Goal: Transaction & Acquisition: Purchase product/service

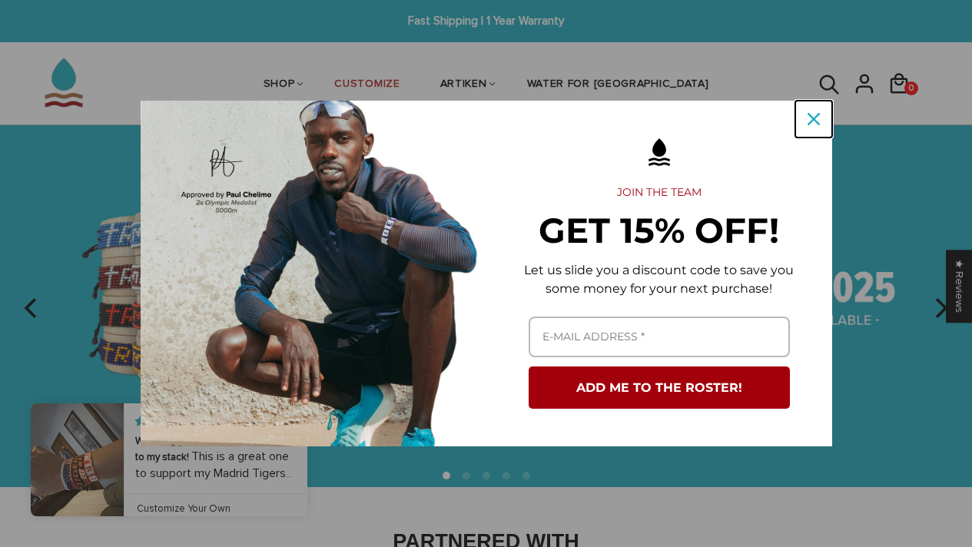
click at [818, 120] on icon "close icon" at bounding box center [814, 119] width 12 height 12
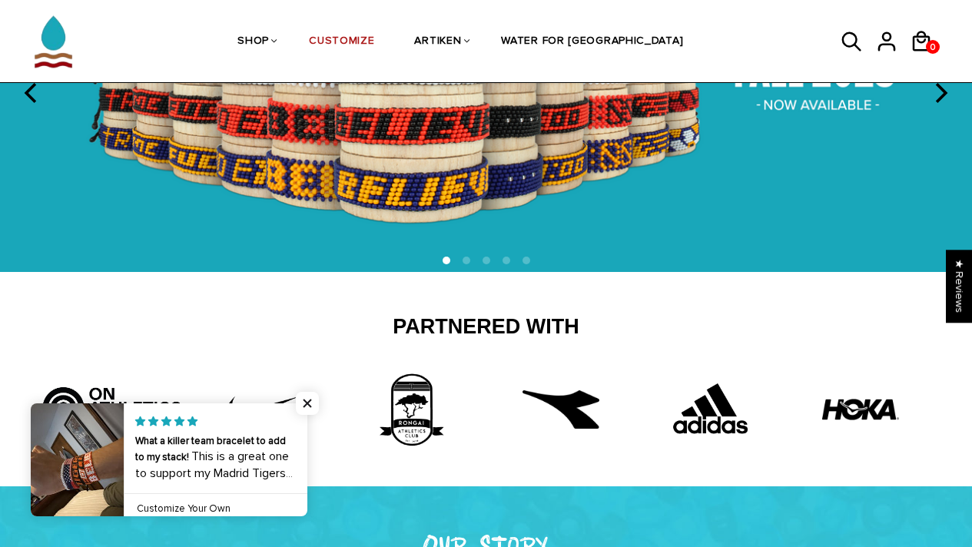
scroll to position [219, 0]
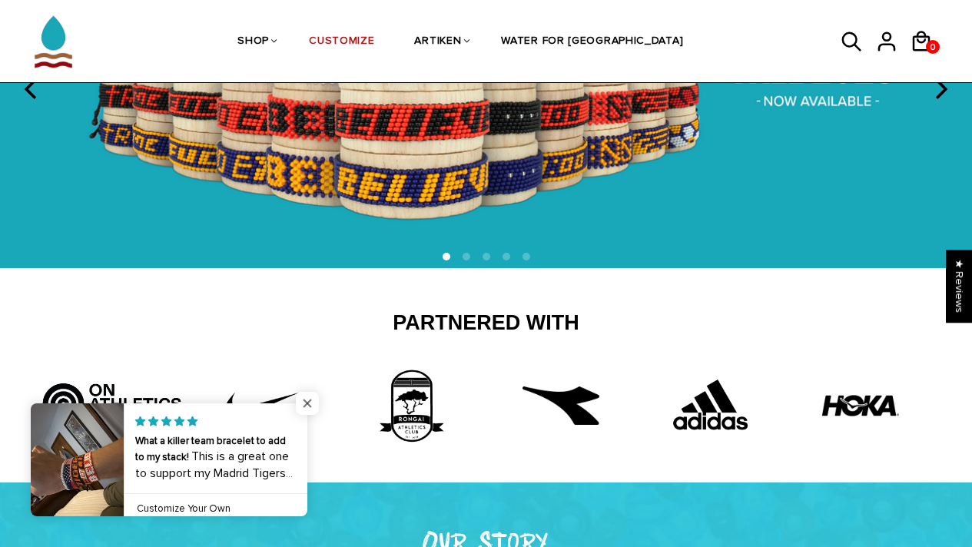
click at [306, 407] on span "Close popup widget" at bounding box center [307, 403] width 23 height 23
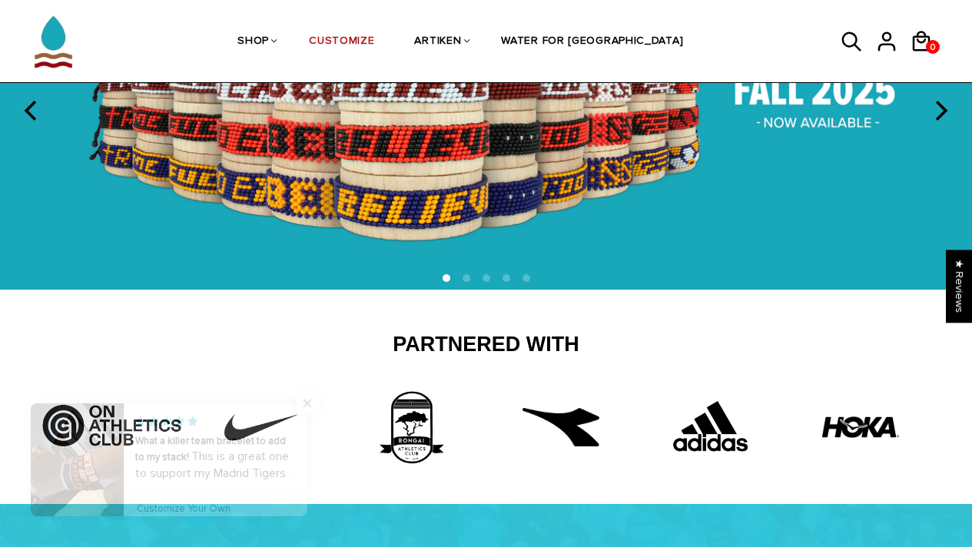
scroll to position [0, 0]
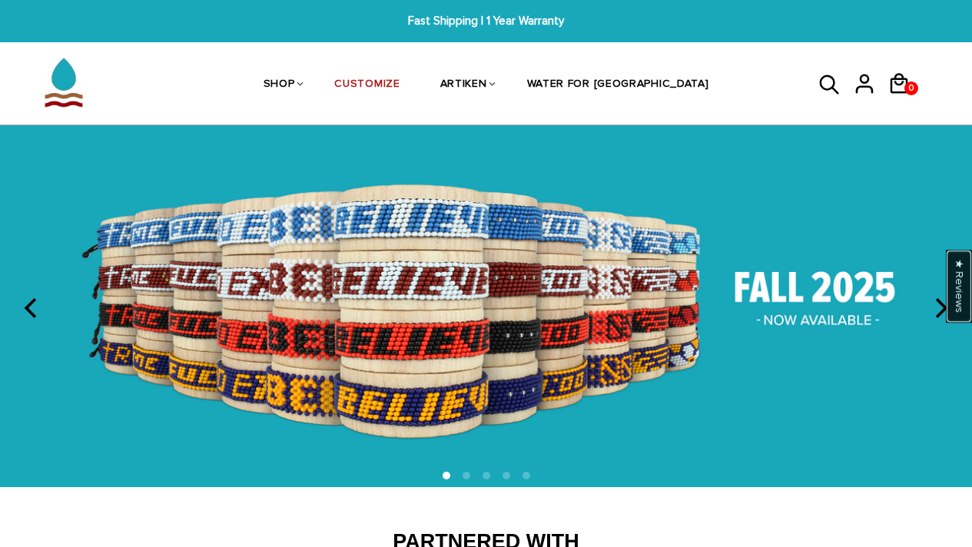
click at [948, 310] on div "★ Reviews" at bounding box center [959, 286] width 26 height 73
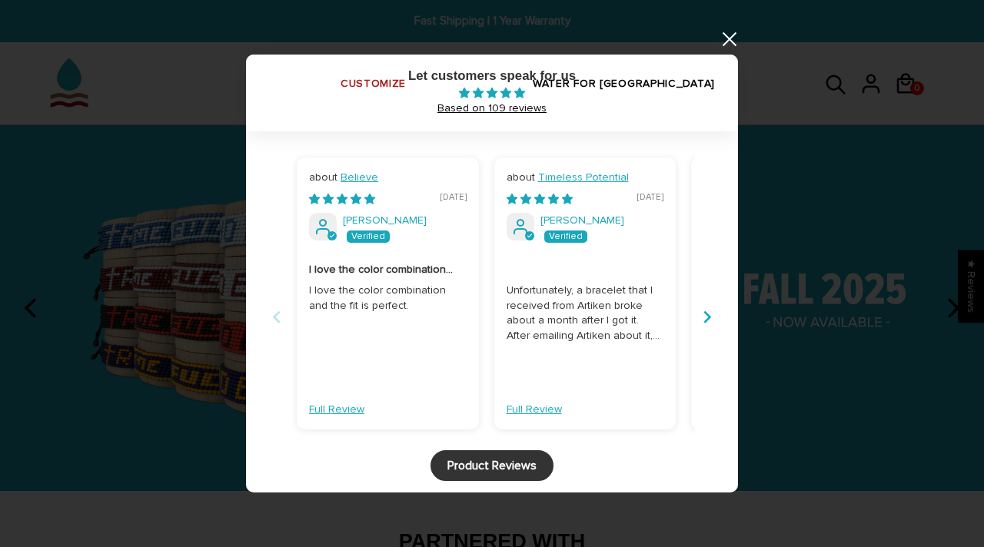
click at [718, 45] on div at bounding box center [492, 273] width 984 height 547
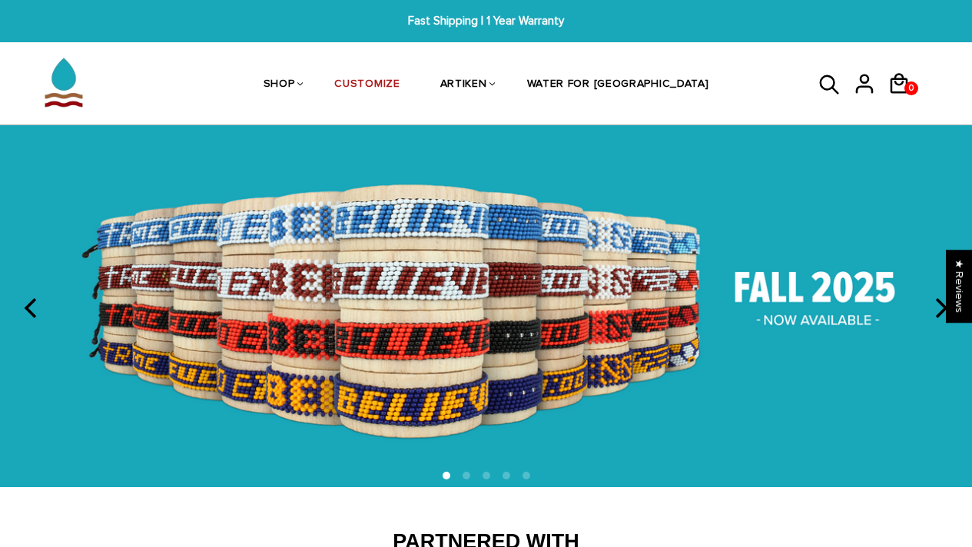
click at [943, 316] on icon "next" at bounding box center [942, 308] width 12 height 20
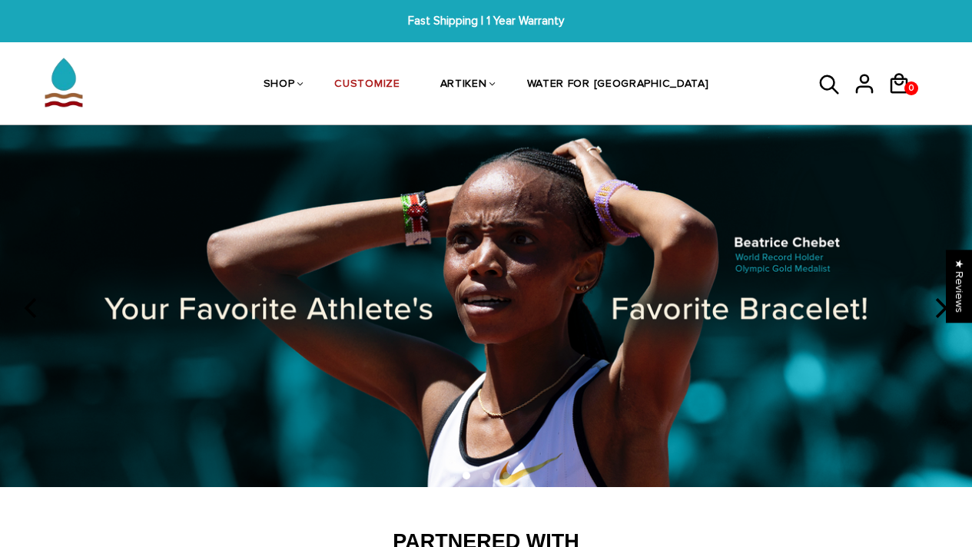
click at [943, 316] on icon "next" at bounding box center [942, 308] width 12 height 20
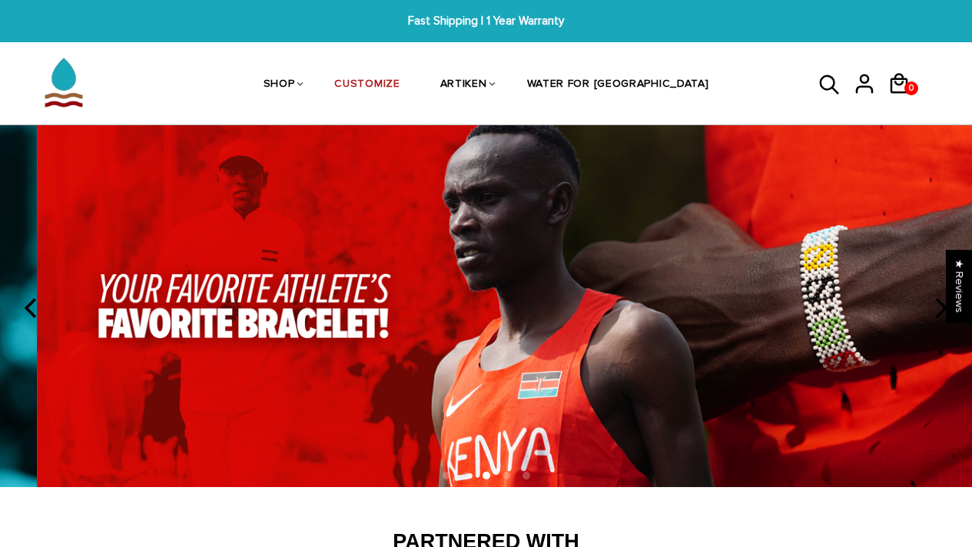
click at [943, 316] on icon "next" at bounding box center [942, 308] width 12 height 20
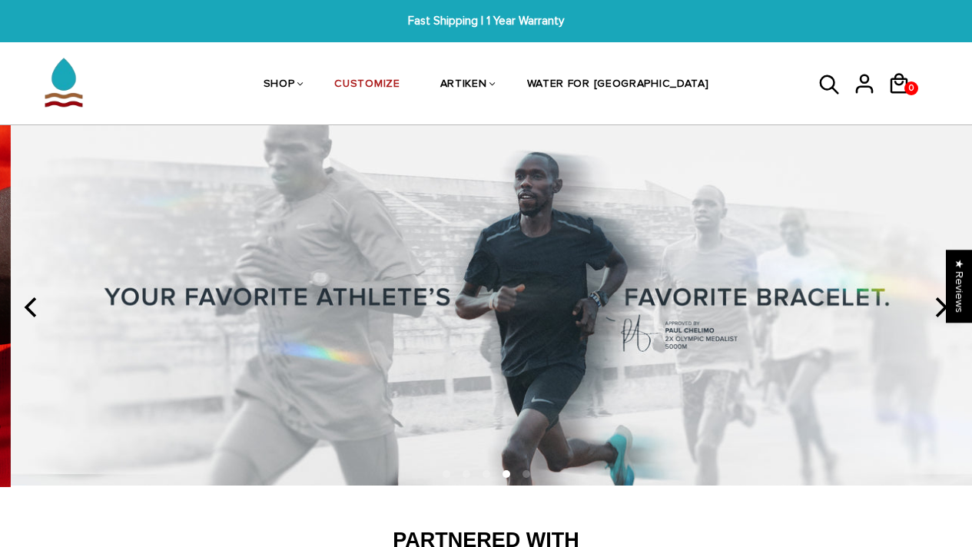
click at [943, 316] on icon "next" at bounding box center [942, 307] width 12 height 20
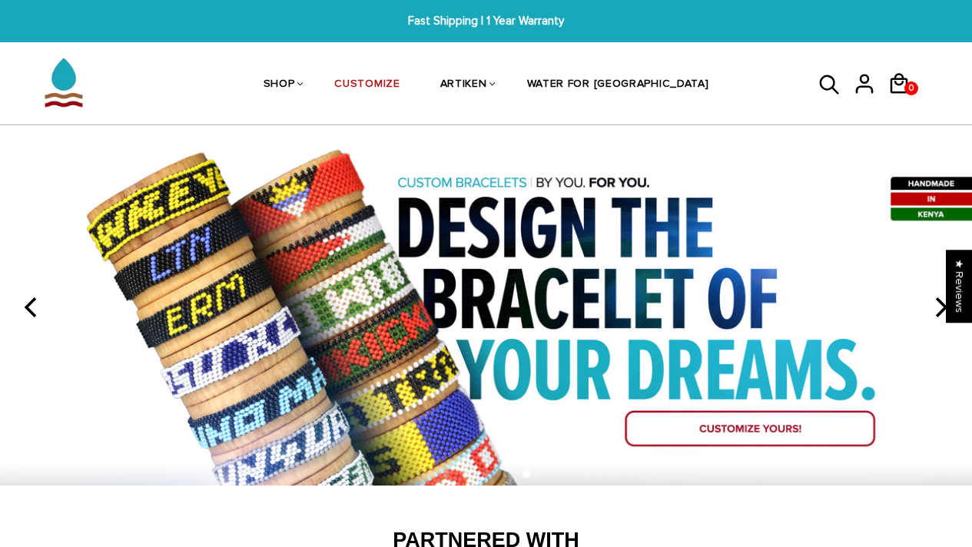
drag, startPoint x: 943, startPoint y: 316, endPoint x: 703, endPoint y: 272, distance: 243.7
click at [703, 272] on section at bounding box center [486, 307] width 972 height 364
click at [756, 427] on img at bounding box center [486, 305] width 972 height 360
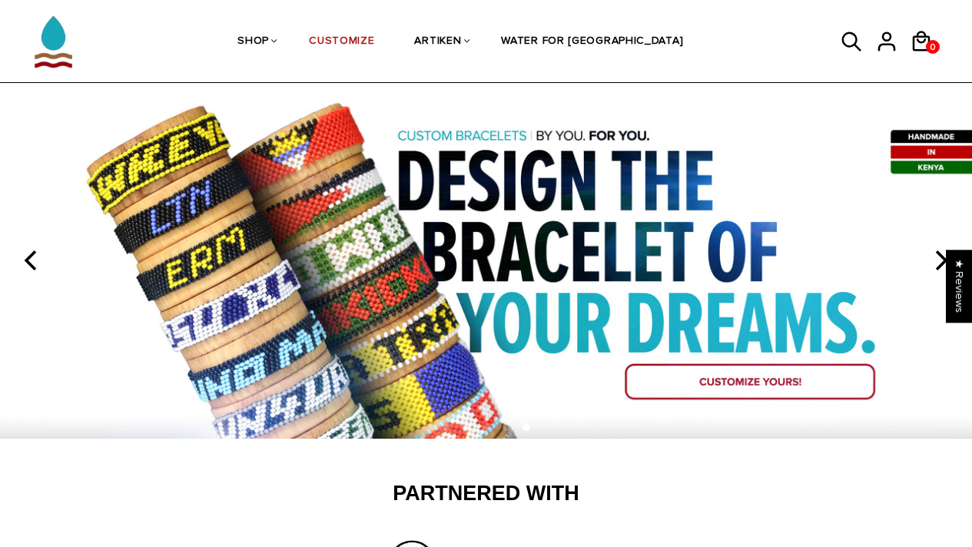
scroll to position [46, 0]
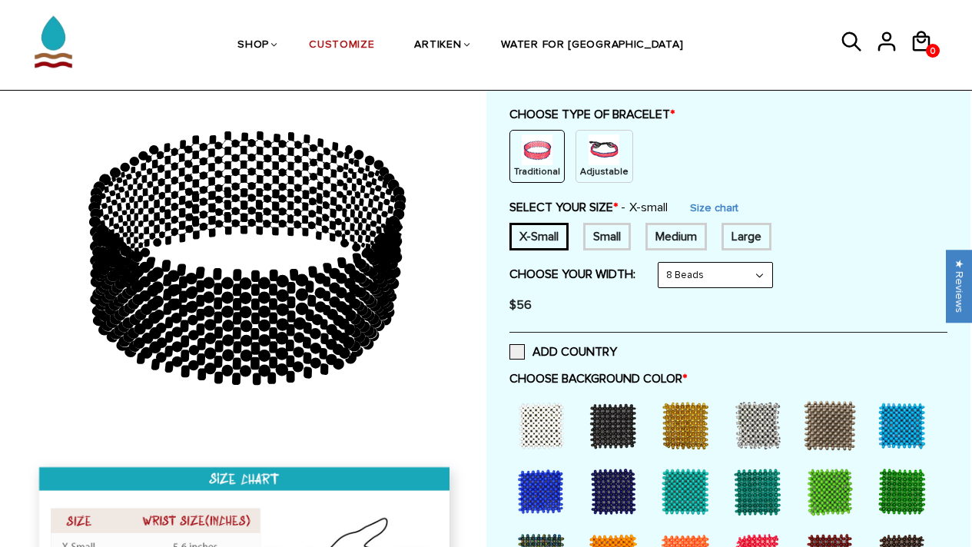
scroll to position [185, 0]
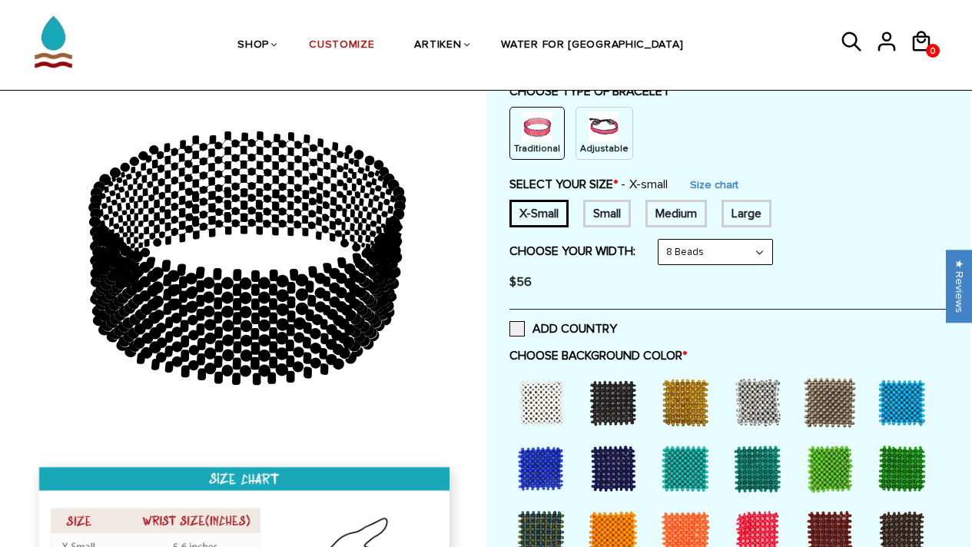
click at [852, 224] on div "X-Small Small Medium Large None" at bounding box center [728, 214] width 438 height 28
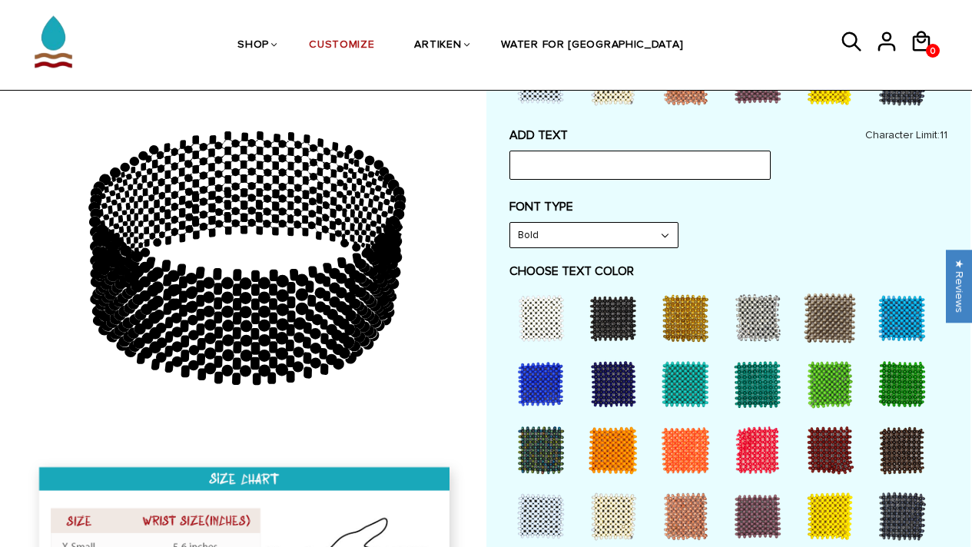
scroll to position [691, 0]
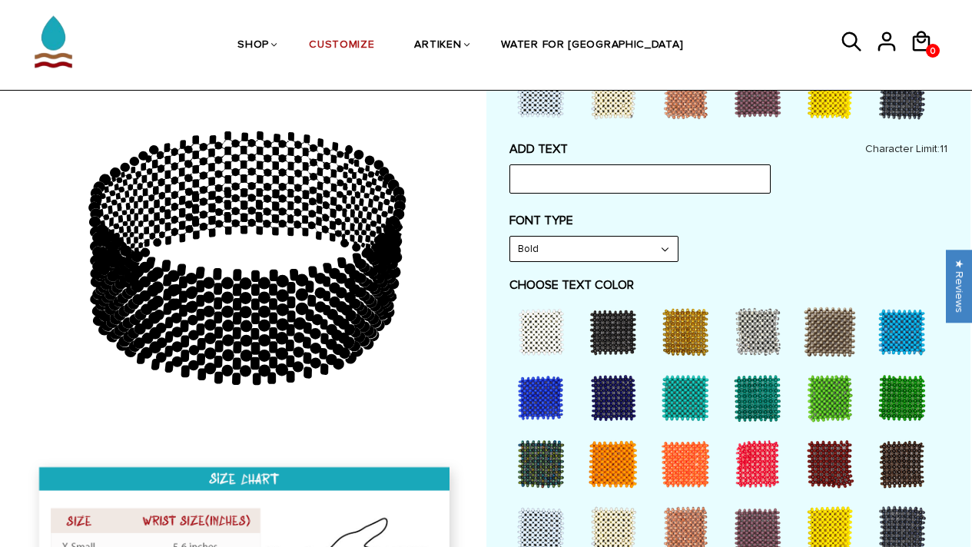
click at [528, 338] on div at bounding box center [540, 331] width 61 height 61
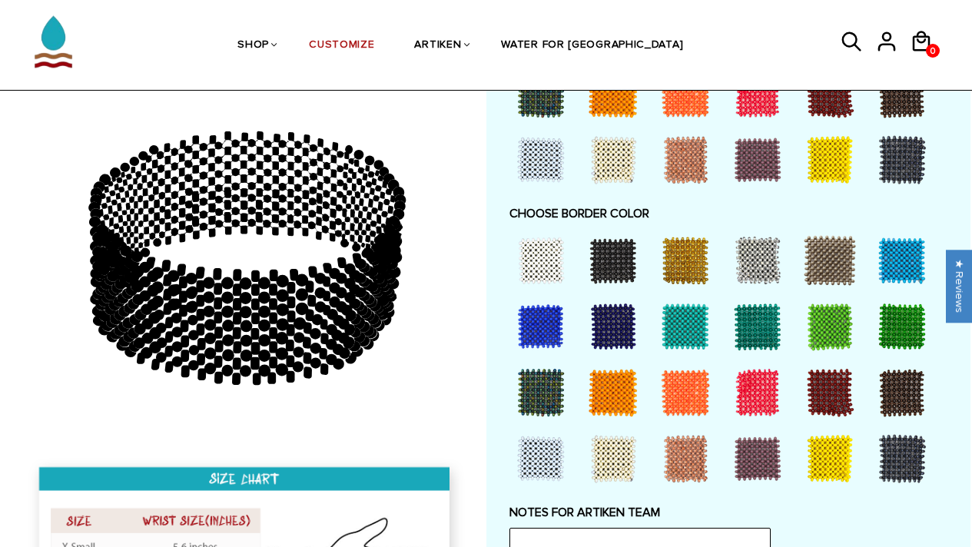
scroll to position [1029, 0]
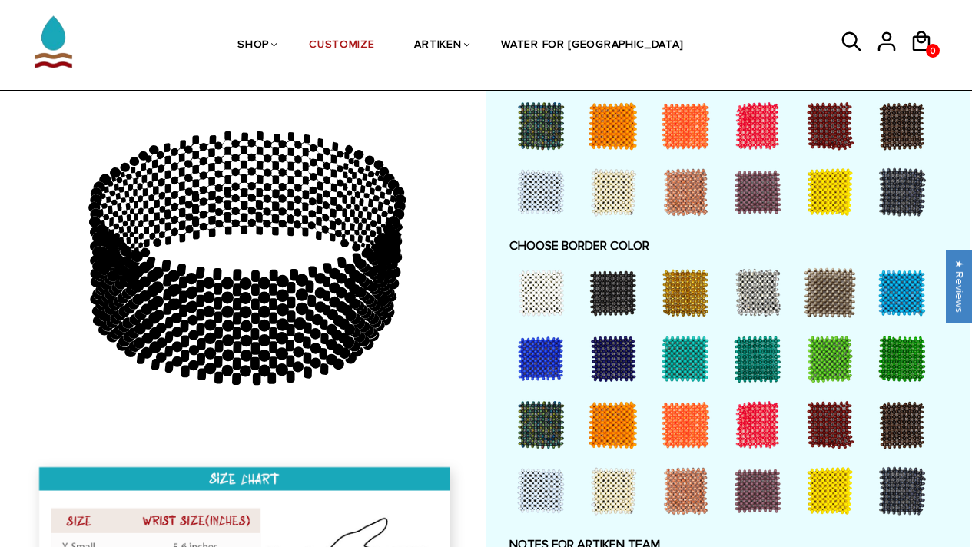
click at [543, 350] on div at bounding box center [540, 358] width 61 height 61
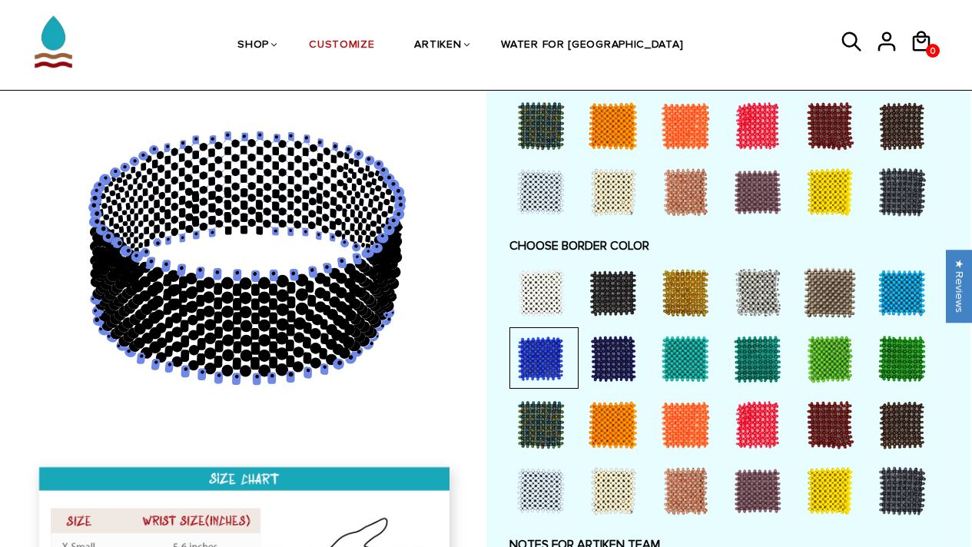
click at [549, 294] on div at bounding box center [540, 292] width 61 height 61
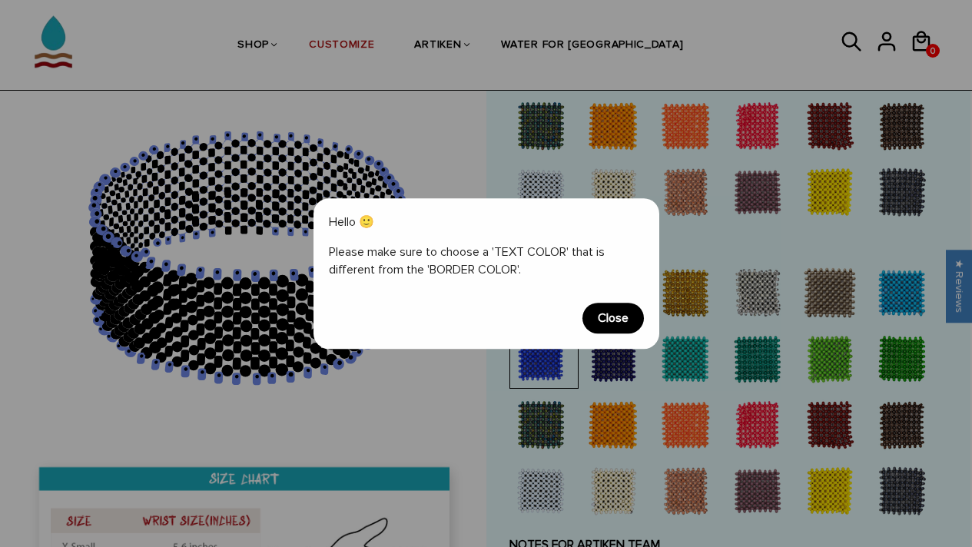
click at [632, 330] on span "Close" at bounding box center [613, 318] width 61 height 31
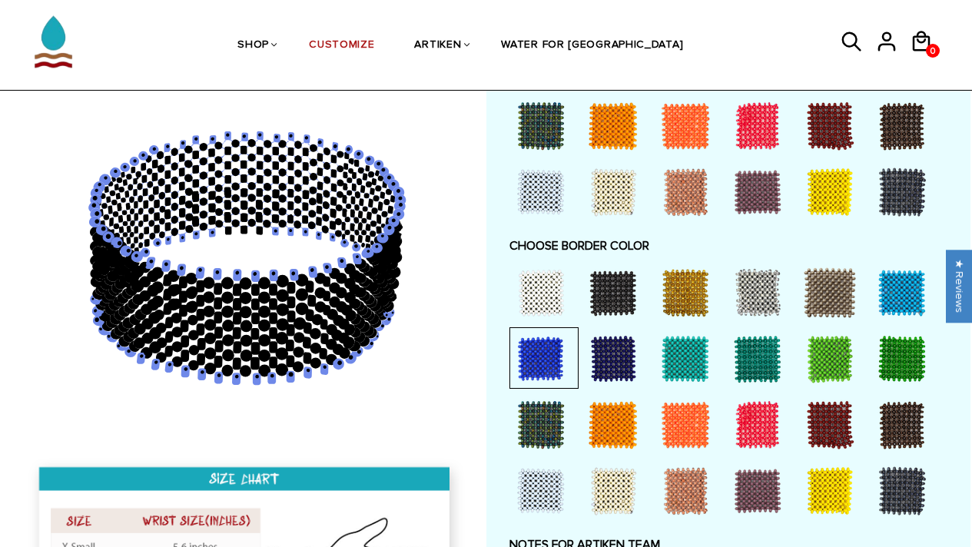
click at [542, 306] on div at bounding box center [540, 292] width 61 height 61
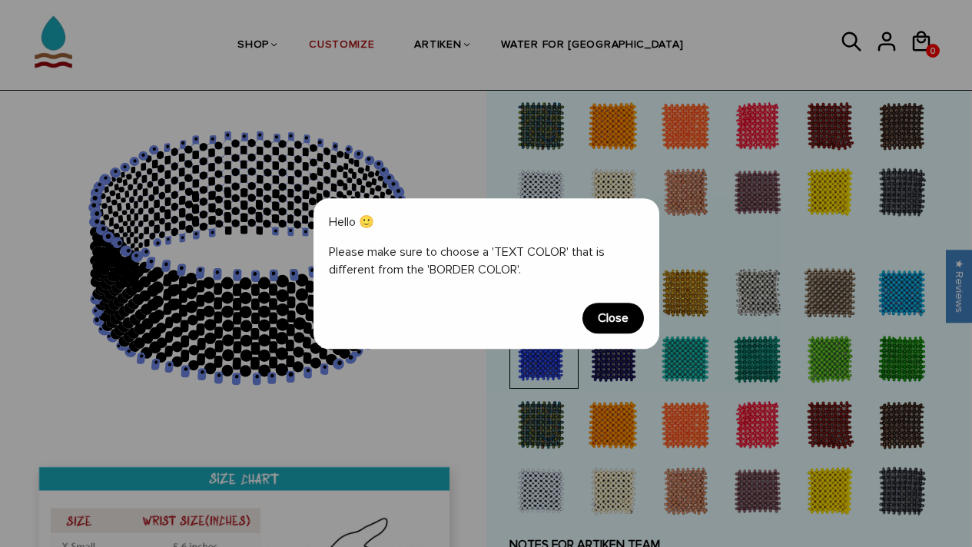
click at [647, 347] on div "Hello 🙂 Please make sure to choose a 'TEXT COLOR' that is different from the 'B…" at bounding box center [487, 273] width 346 height 151
click at [632, 329] on span "Close" at bounding box center [613, 318] width 61 height 31
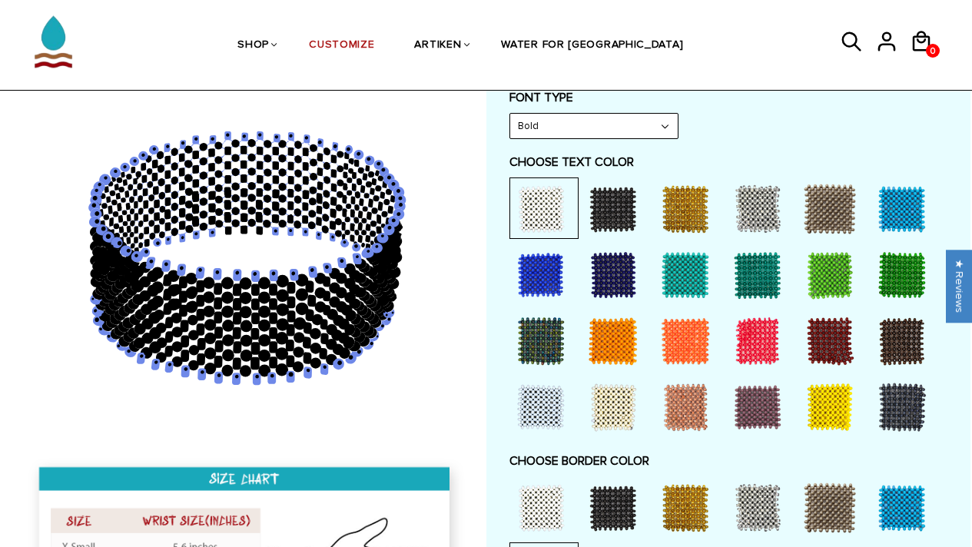
scroll to position [808, 0]
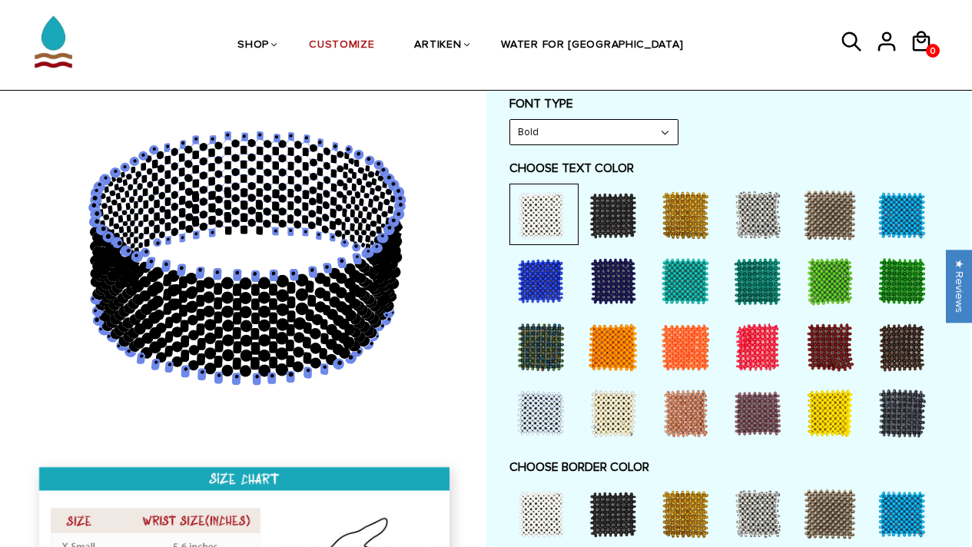
click at [526, 277] on div at bounding box center [540, 281] width 61 height 61
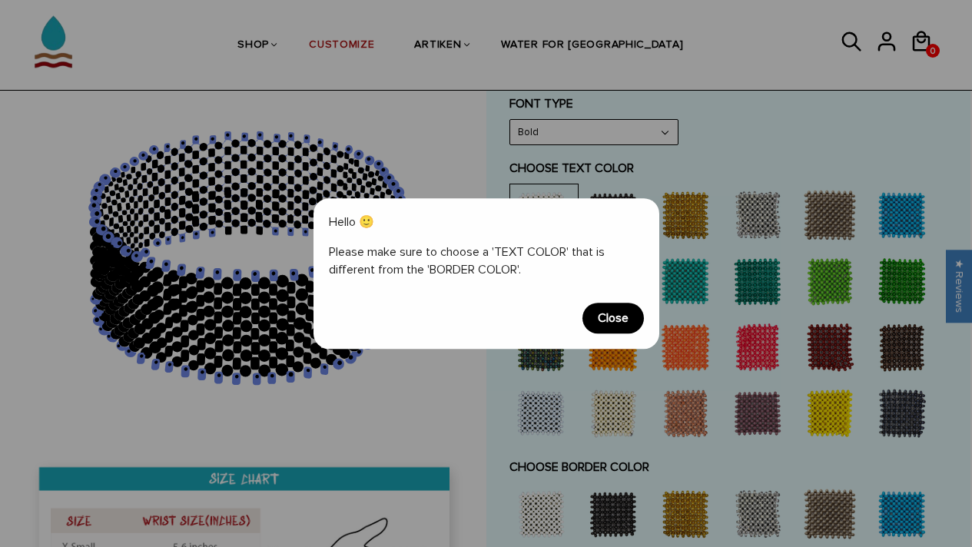
scroll to position [818, 0]
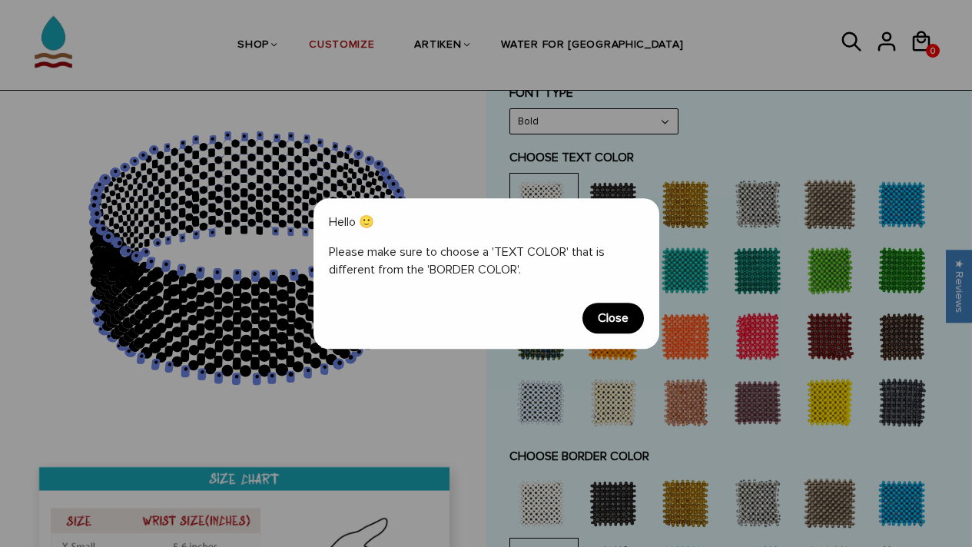
click at [613, 319] on span "Close" at bounding box center [613, 318] width 61 height 31
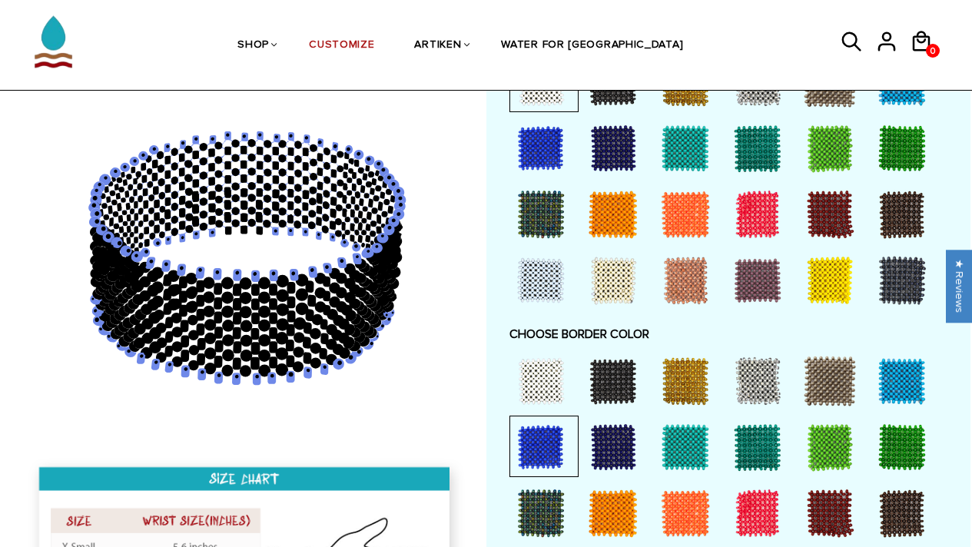
scroll to position [941, 0]
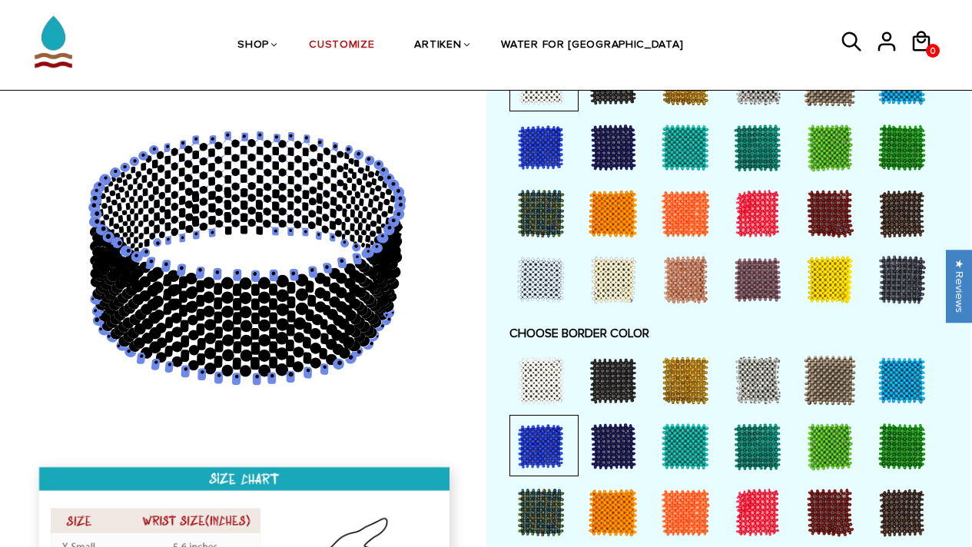
click at [533, 370] on div at bounding box center [540, 380] width 61 height 61
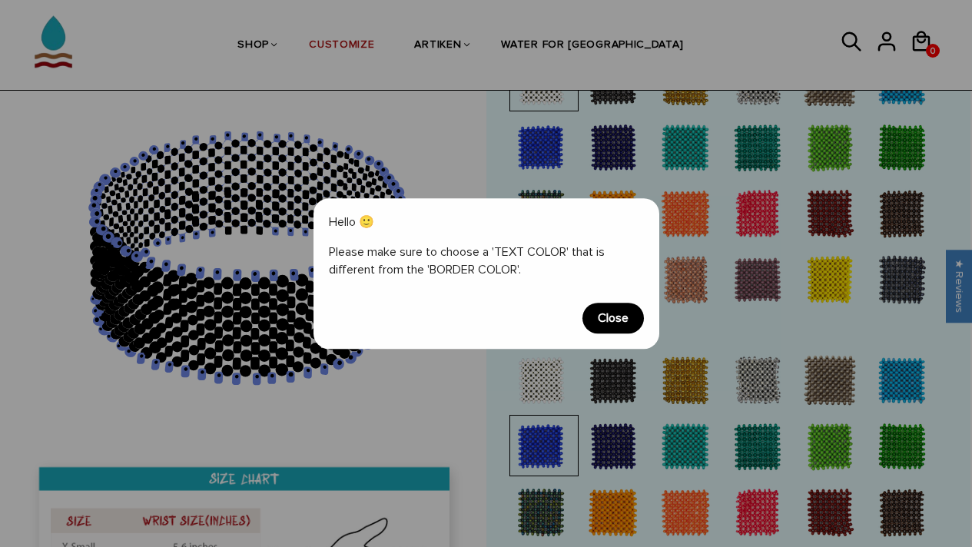
click at [619, 316] on span "Close" at bounding box center [613, 318] width 61 height 31
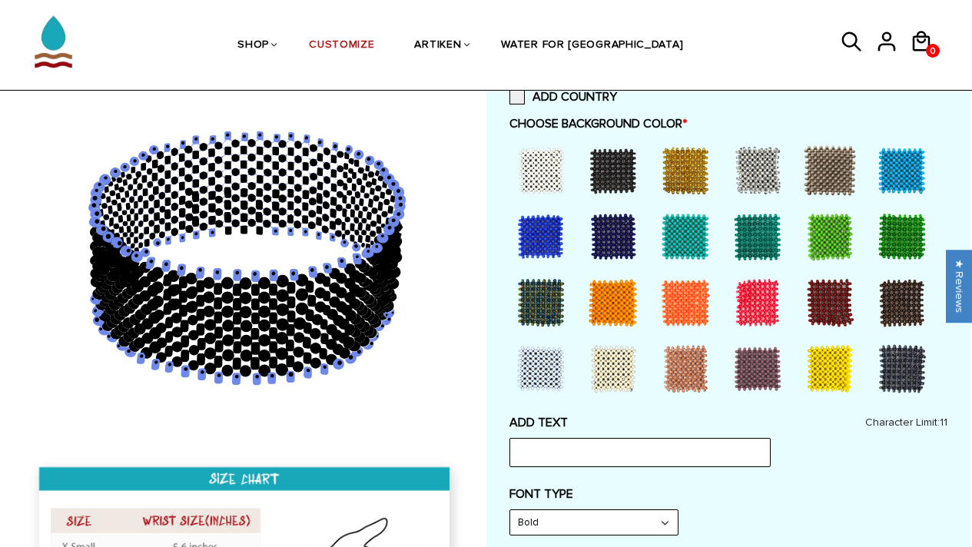
scroll to position [382, 0]
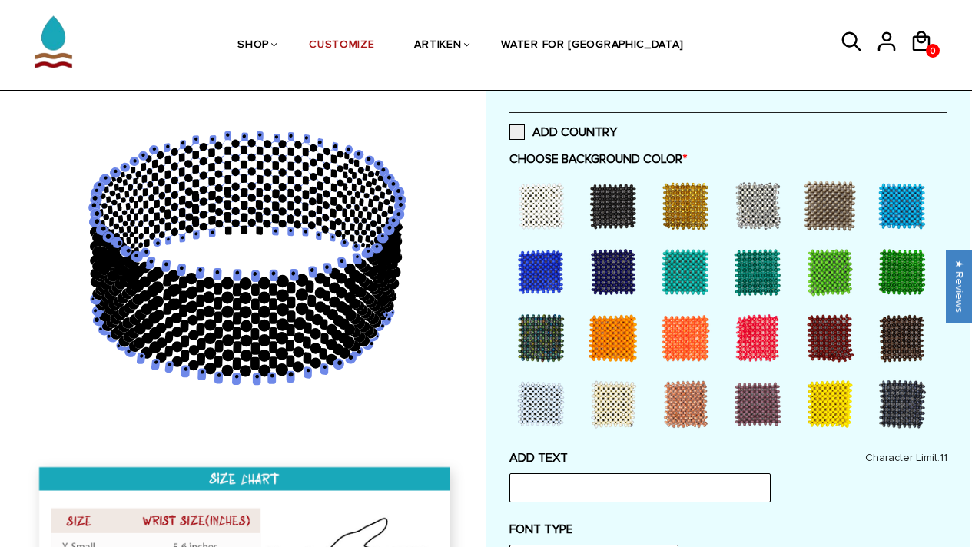
click at [533, 276] on div at bounding box center [540, 271] width 61 height 61
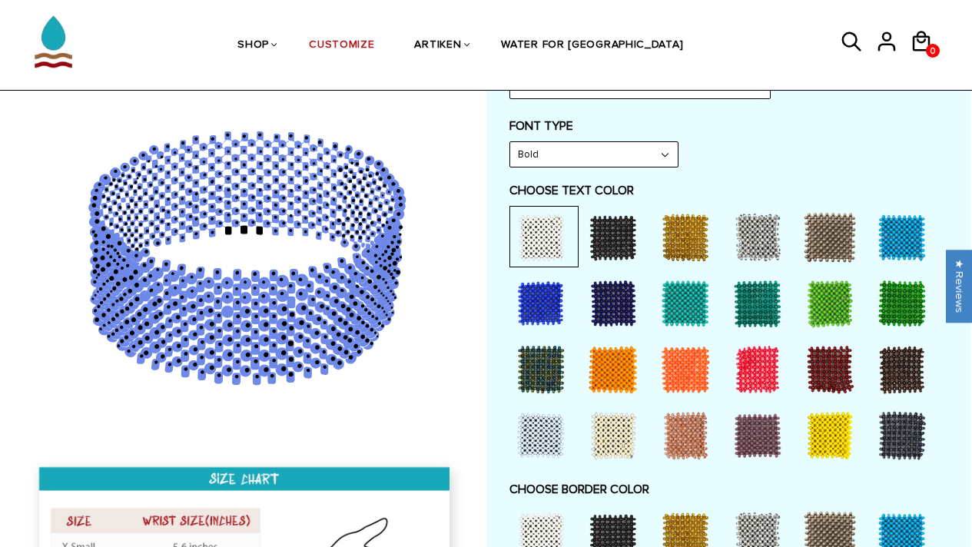
scroll to position [821, 0]
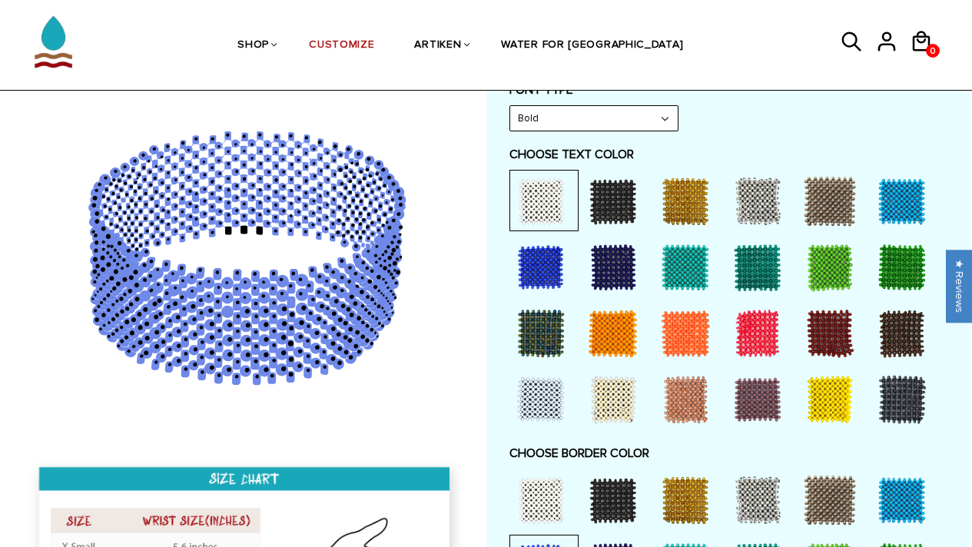
click at [540, 254] on div at bounding box center [540, 267] width 61 height 61
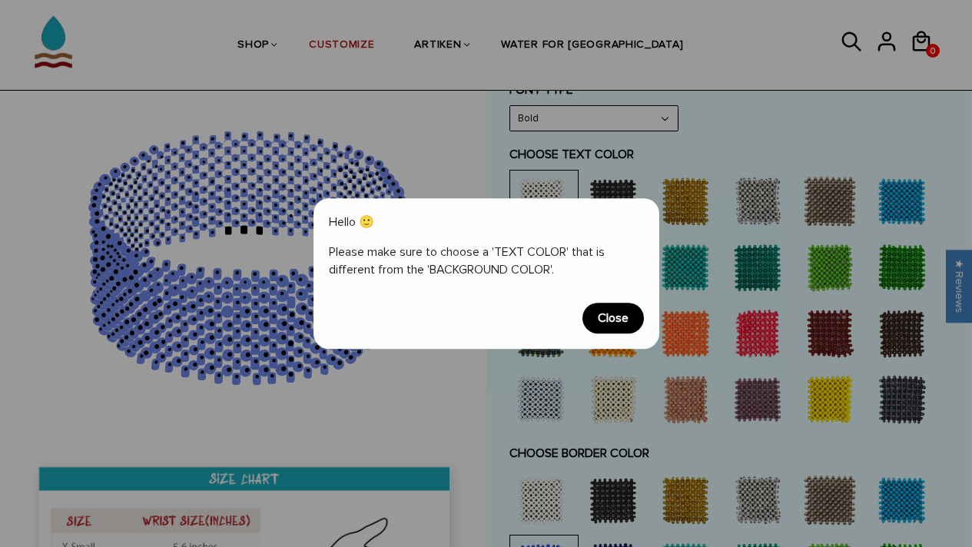
click at [626, 319] on span "Close" at bounding box center [613, 318] width 61 height 31
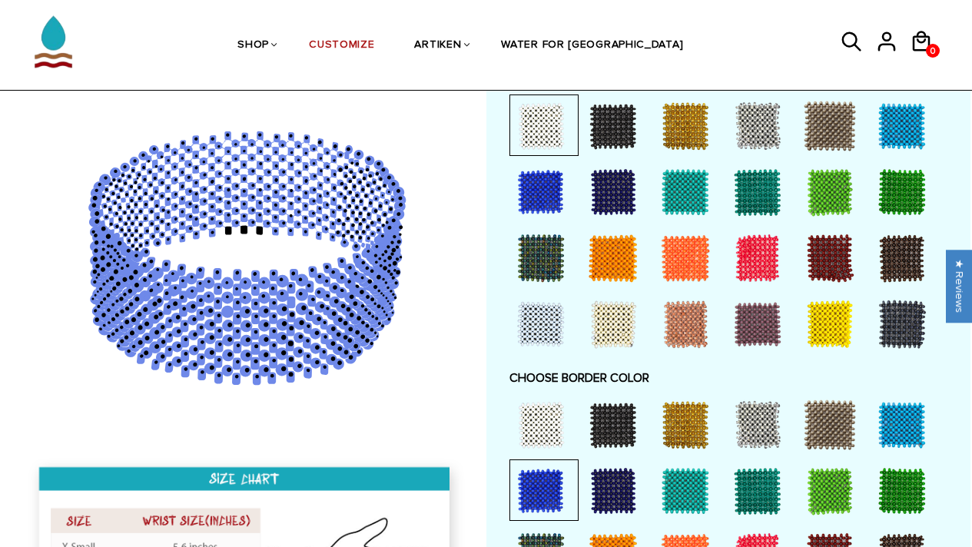
scroll to position [975, 0]
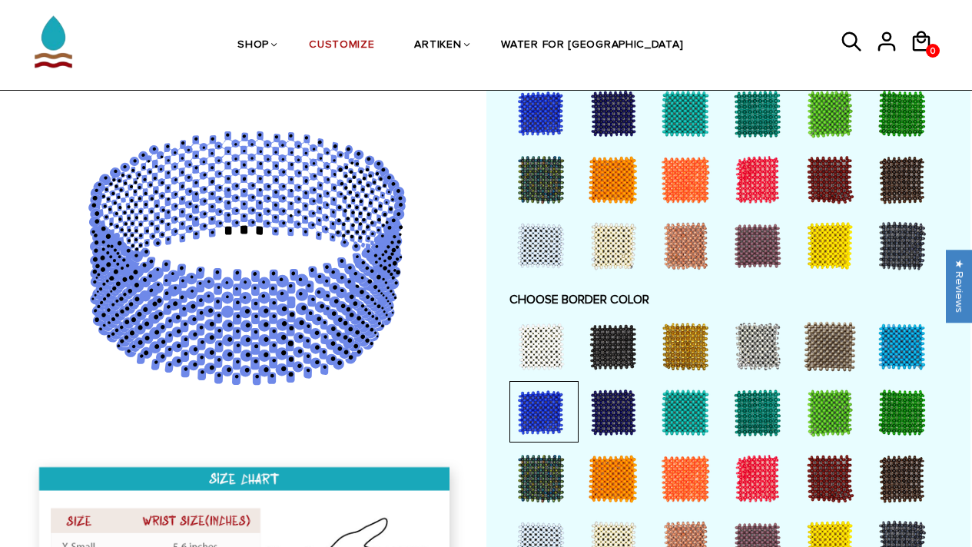
click at [554, 347] on div at bounding box center [540, 346] width 61 height 61
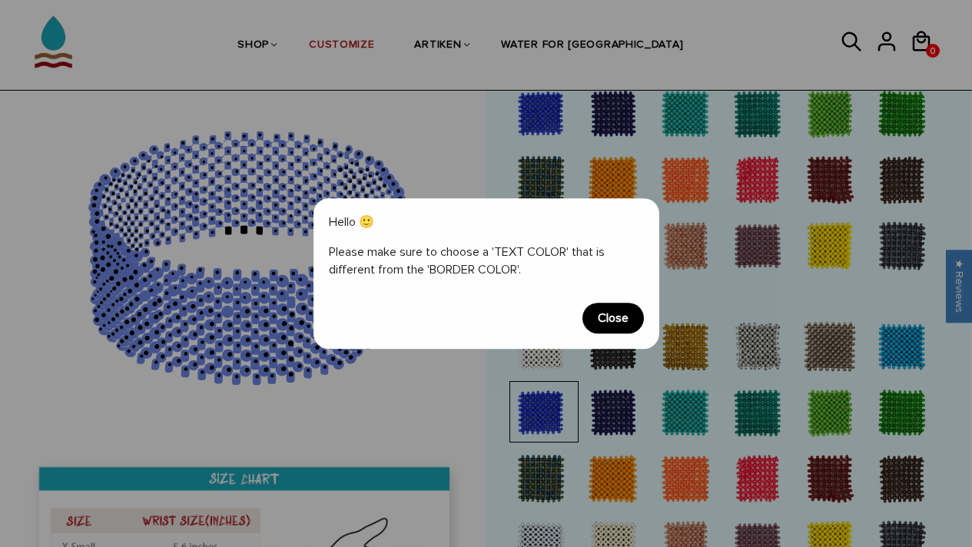
click at [597, 324] on span "Close" at bounding box center [613, 318] width 61 height 31
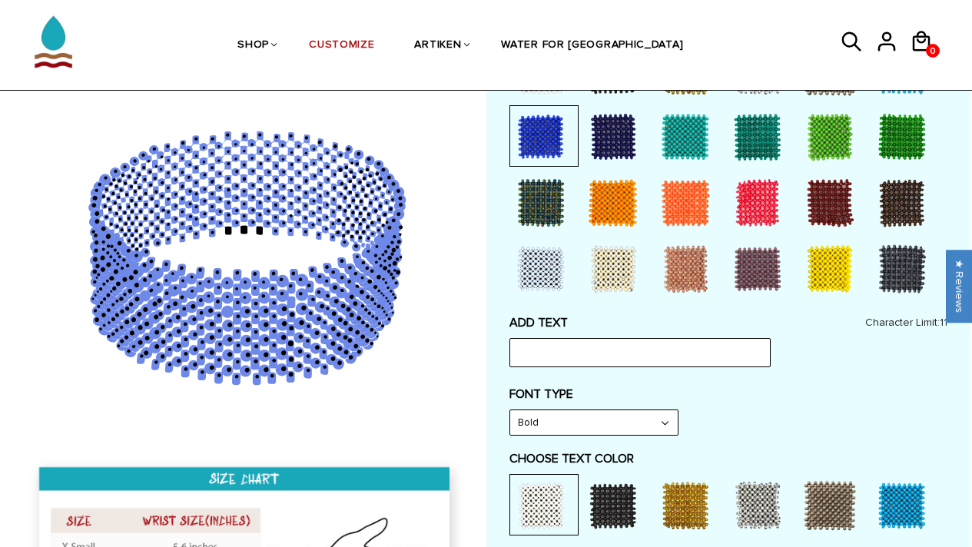
scroll to position [604, 0]
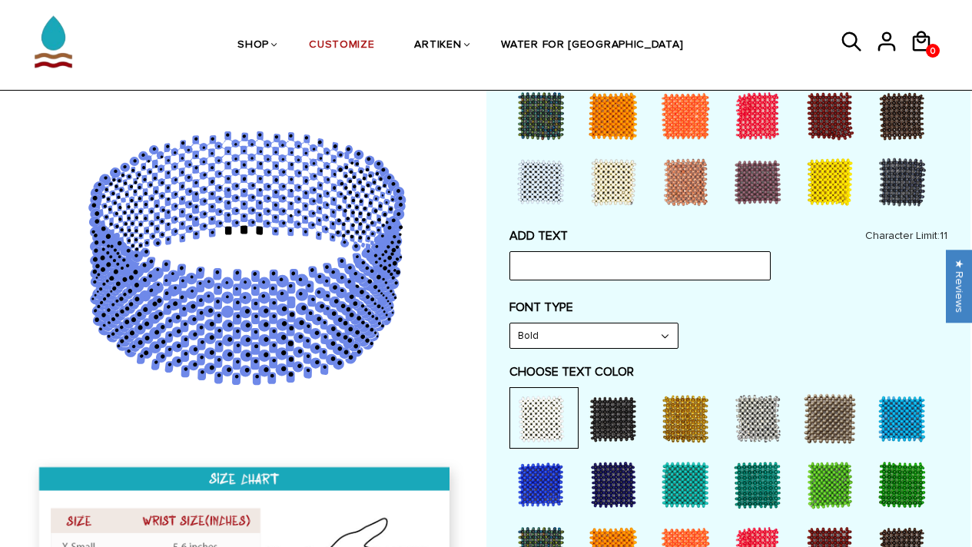
click at [639, 433] on div at bounding box center [613, 418] width 61 height 61
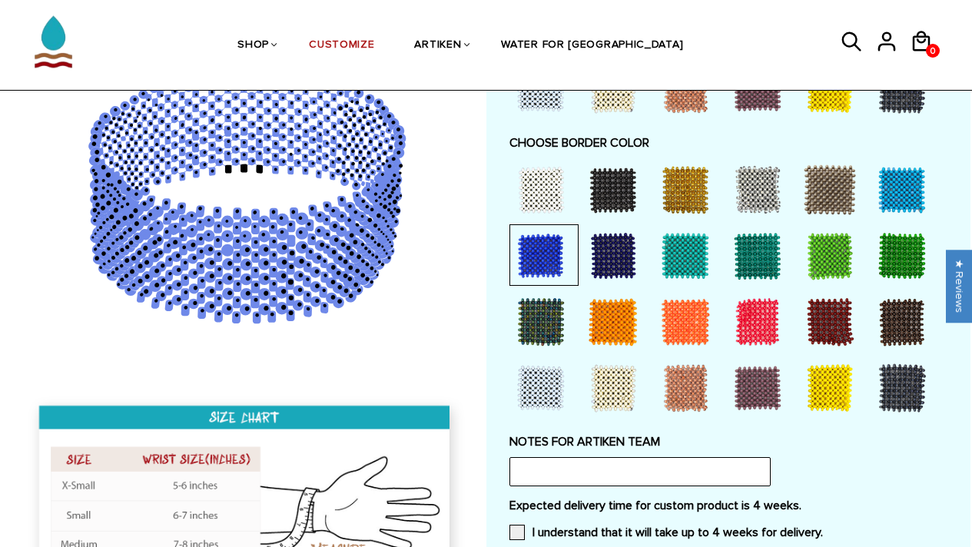
scroll to position [1110, 0]
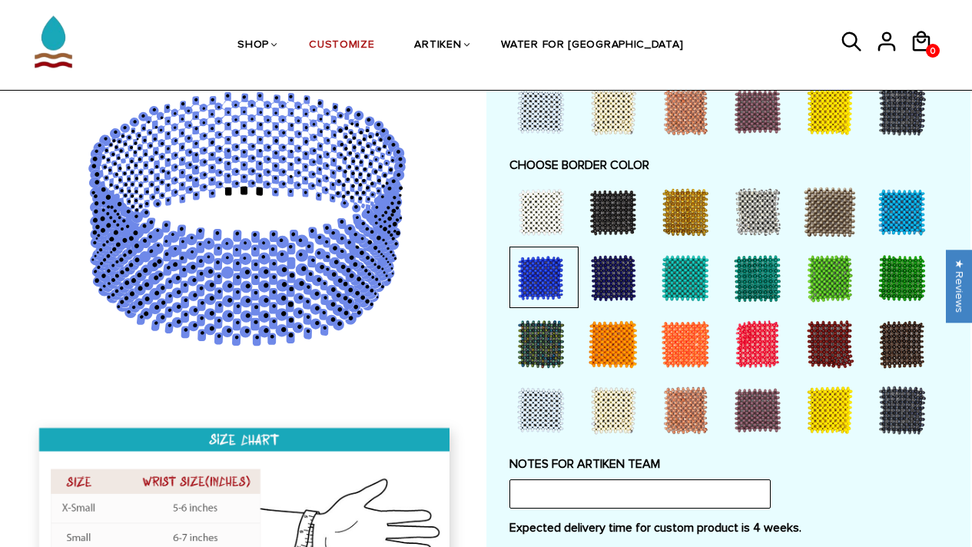
click at [544, 234] on div at bounding box center [540, 211] width 61 height 61
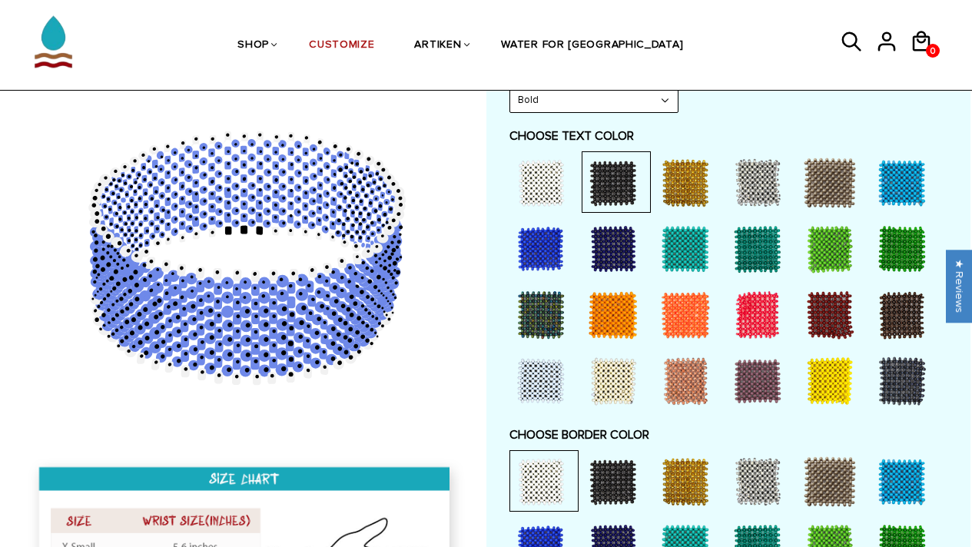
scroll to position [841, 0]
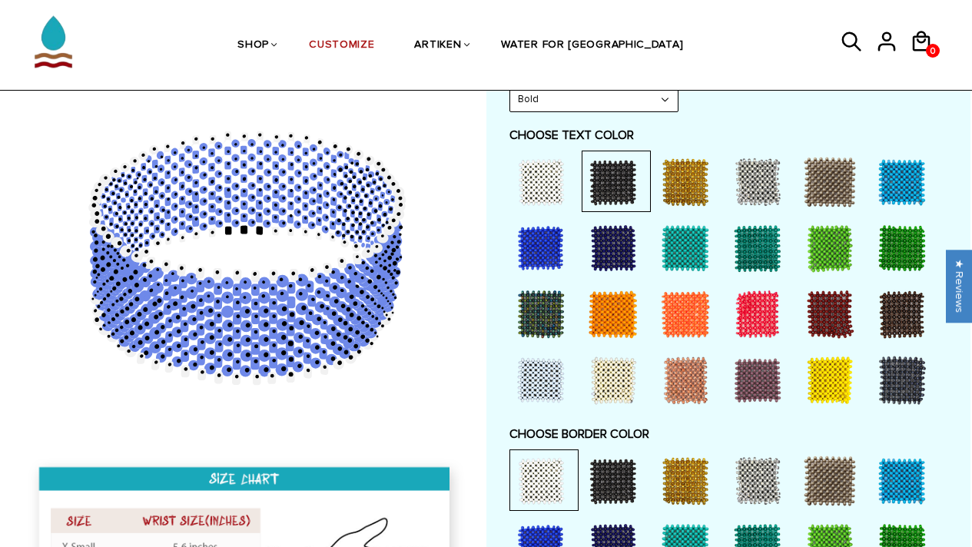
click at [549, 251] on div at bounding box center [540, 247] width 61 height 61
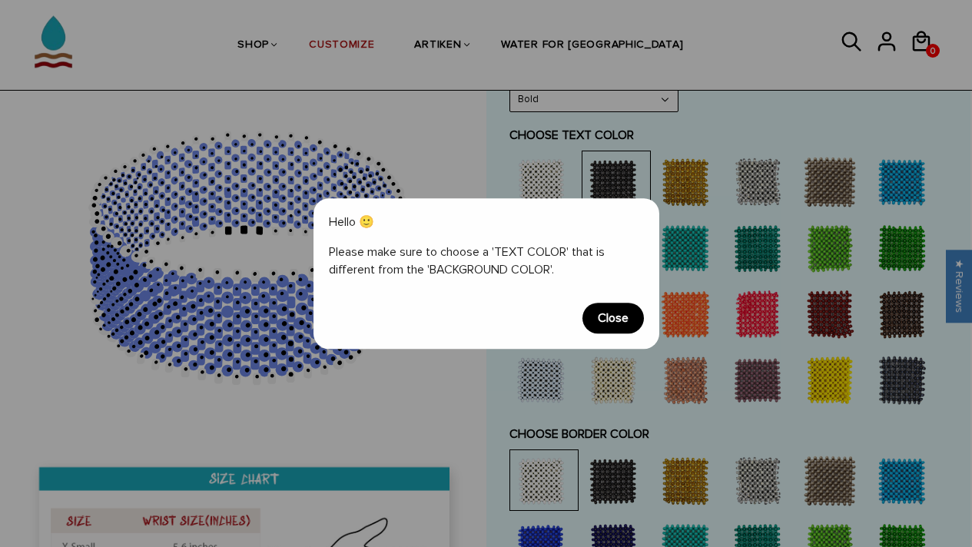
click at [611, 341] on div "Hello 🙂 Please make sure to choose a 'TEXT COLOR' that is different from the 'B…" at bounding box center [487, 273] width 346 height 151
click at [616, 317] on span "Close" at bounding box center [613, 318] width 61 height 31
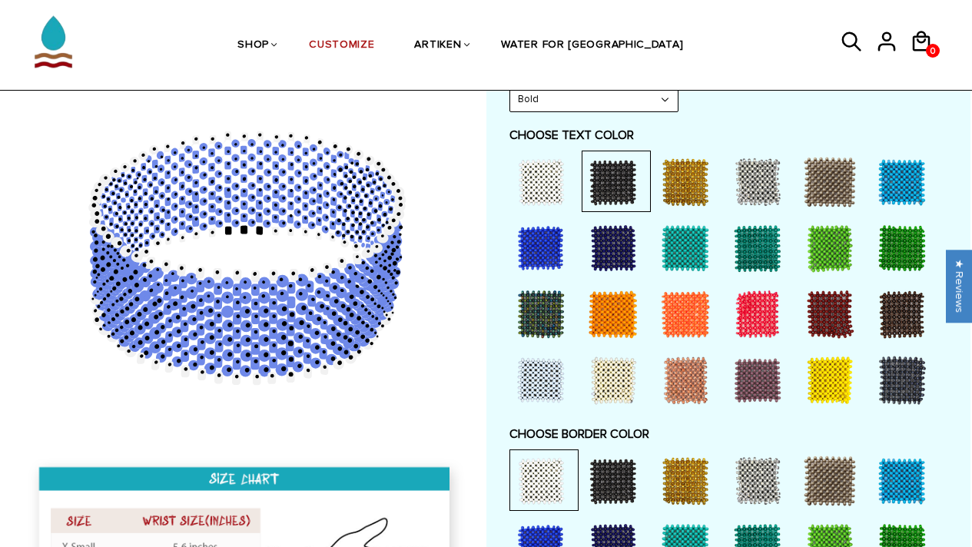
click at [554, 169] on div at bounding box center [540, 181] width 61 height 61
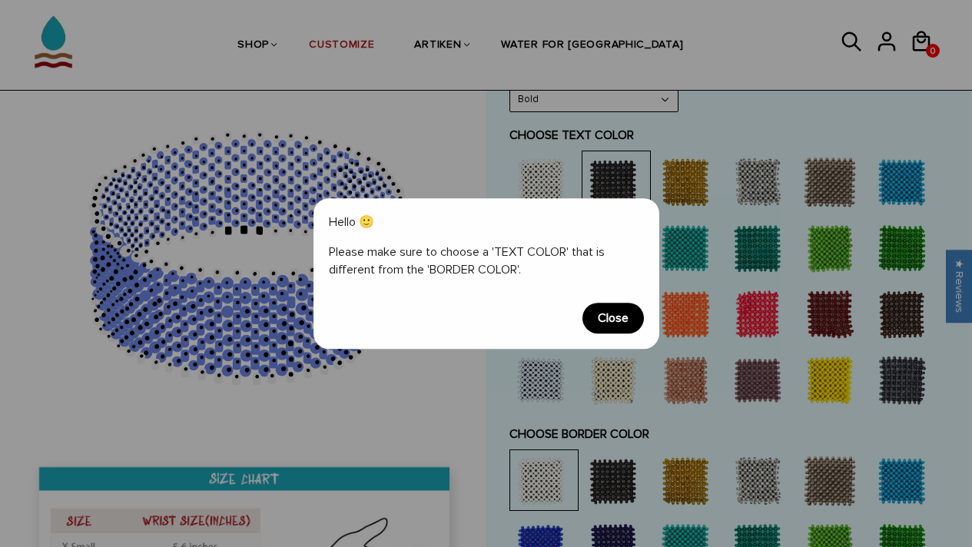
click at [614, 324] on span "Close" at bounding box center [613, 318] width 61 height 31
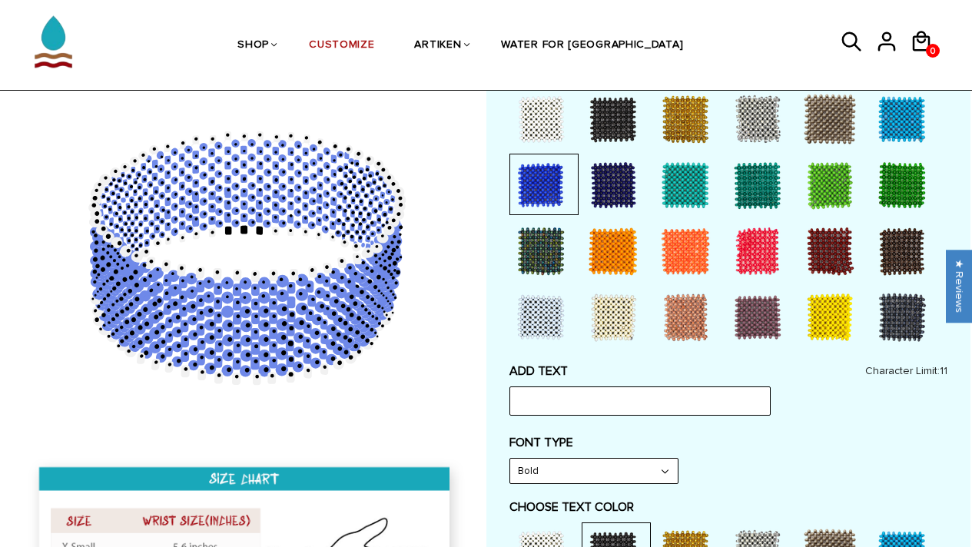
scroll to position [461, 0]
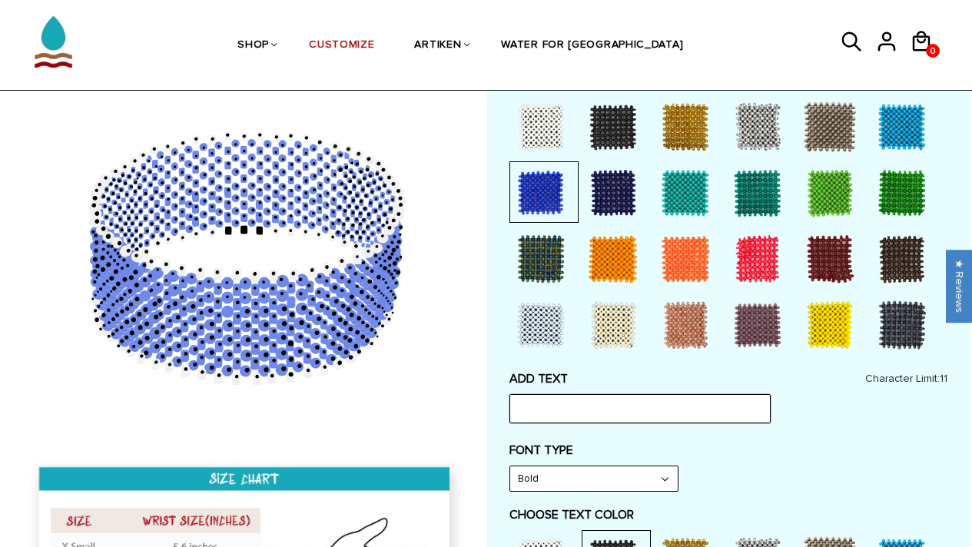
click at [588, 396] on input "text" at bounding box center [639, 408] width 261 height 29
type input "U T"
click at [247, 320] on icon at bounding box center [246, 257] width 442 height 384
drag, startPoint x: 247, startPoint y: 331, endPoint x: 206, endPoint y: 331, distance: 41.5
click at [206, 331] on icon at bounding box center [246, 257] width 442 height 384
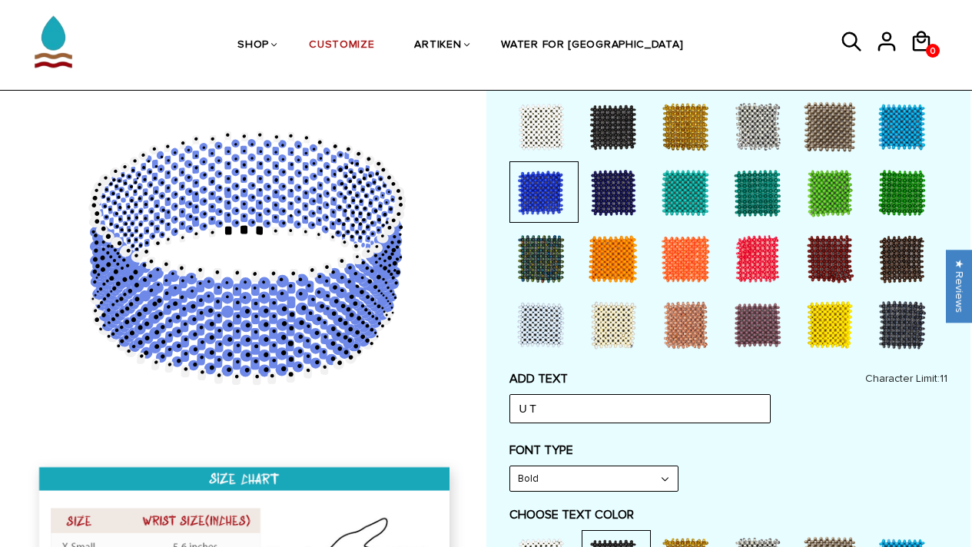
click at [689, 468] on div "FONT TYPE Bold Bold" at bounding box center [728, 467] width 438 height 49
click at [599, 471] on select "Bold" at bounding box center [594, 478] width 168 height 25
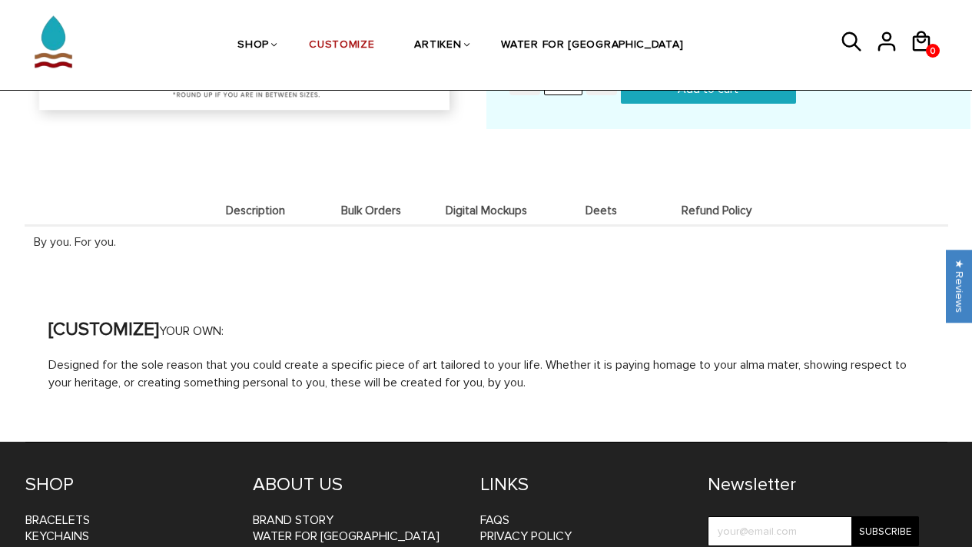
scroll to position [1651, 0]
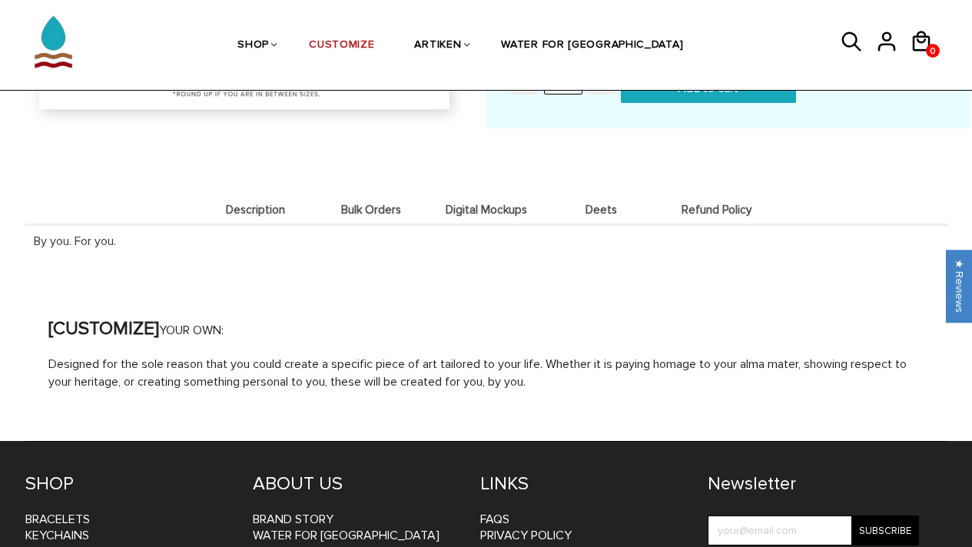
click at [378, 224] on div "By you. For you." at bounding box center [487, 240] width 924 height 33
click at [378, 204] on span "Bulk Orders" at bounding box center [371, 210] width 108 height 13
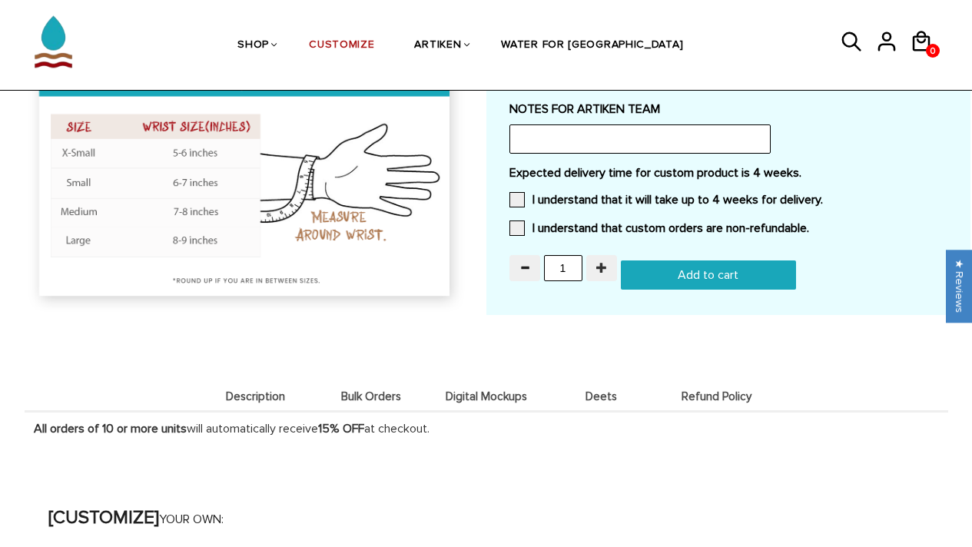
scroll to position [1465, 0]
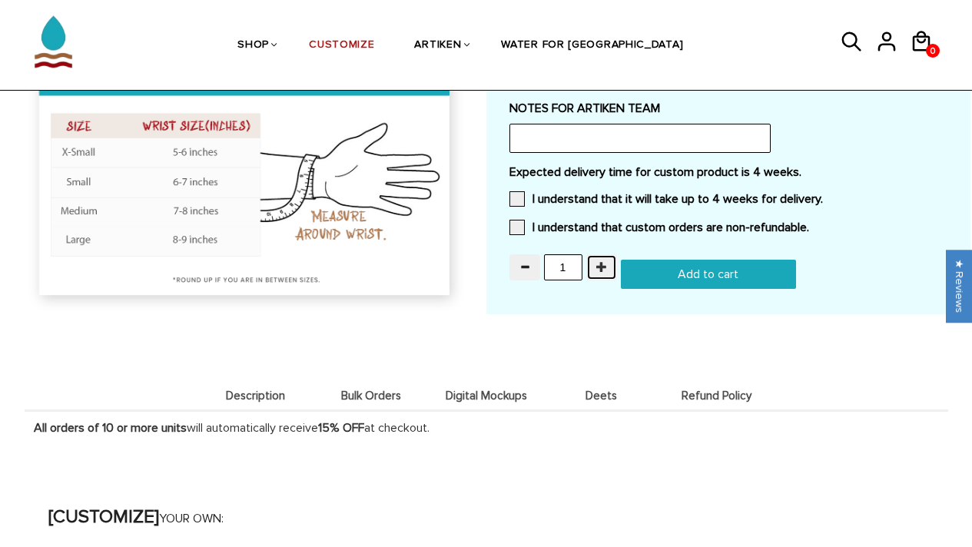
click at [610, 264] on button "button" at bounding box center [601, 267] width 31 height 26
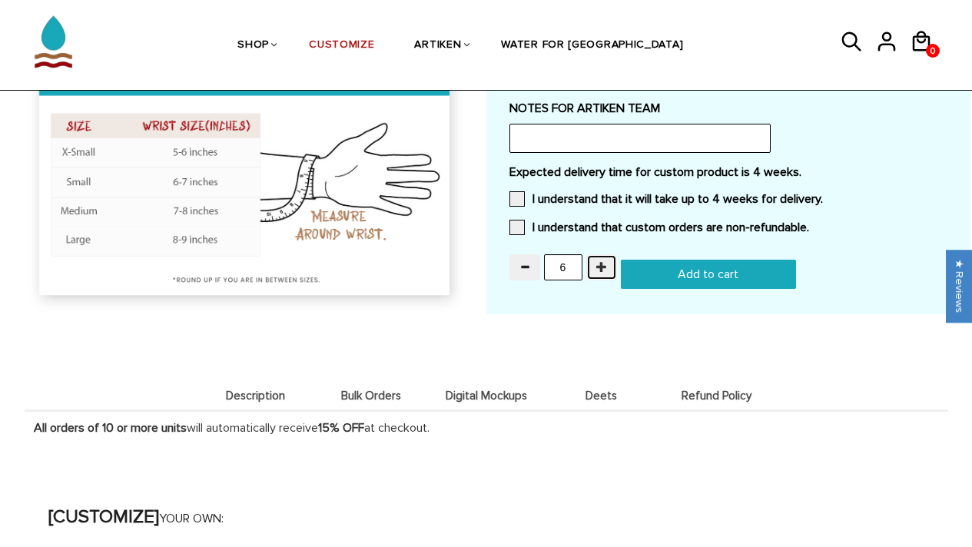
click at [610, 264] on button "button" at bounding box center [601, 267] width 31 height 26
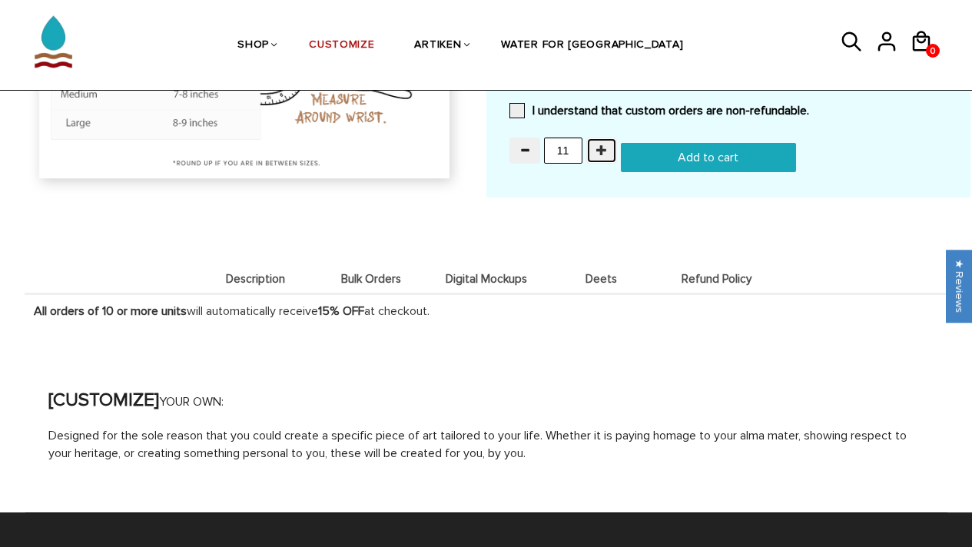
scroll to position [1559, 0]
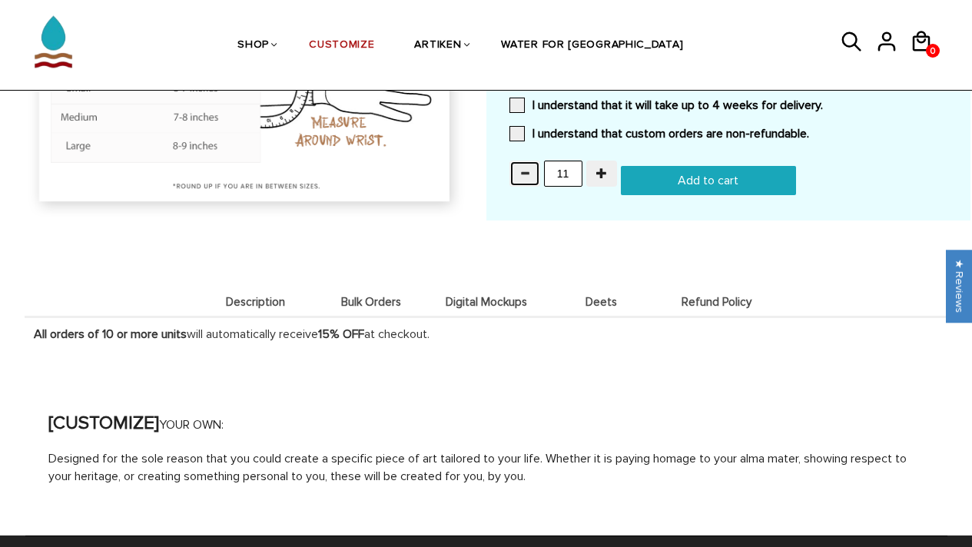
click at [534, 167] on button "button" at bounding box center [524, 174] width 31 height 26
type input "10"
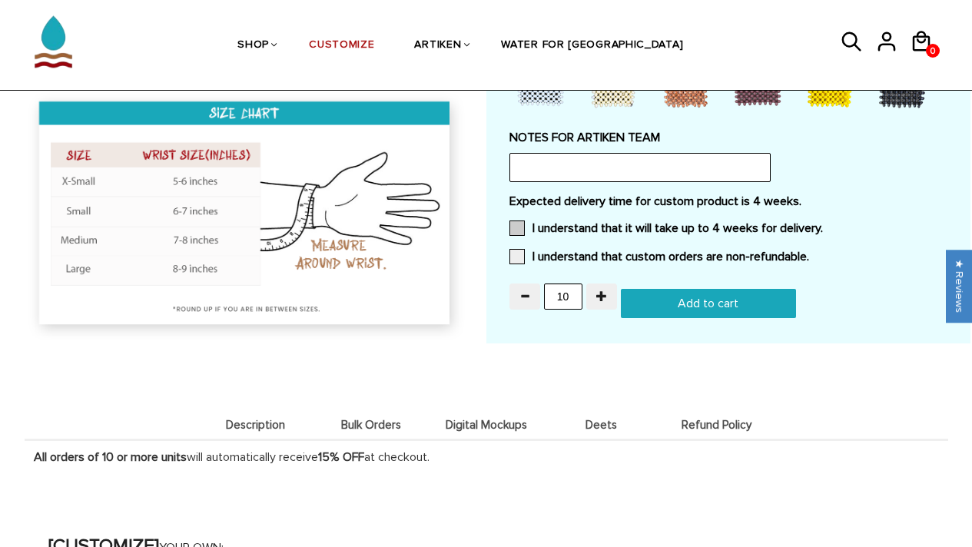
click at [516, 221] on span at bounding box center [516, 228] width 15 height 15
click at [823, 224] on input "I understand that it will take up to 4 weeks for delivery." at bounding box center [823, 224] width 0 height 0
click at [513, 251] on span at bounding box center [516, 256] width 15 height 15
click at [809, 252] on input "I understand that custom orders are non-refundable." at bounding box center [809, 252] width 0 height 0
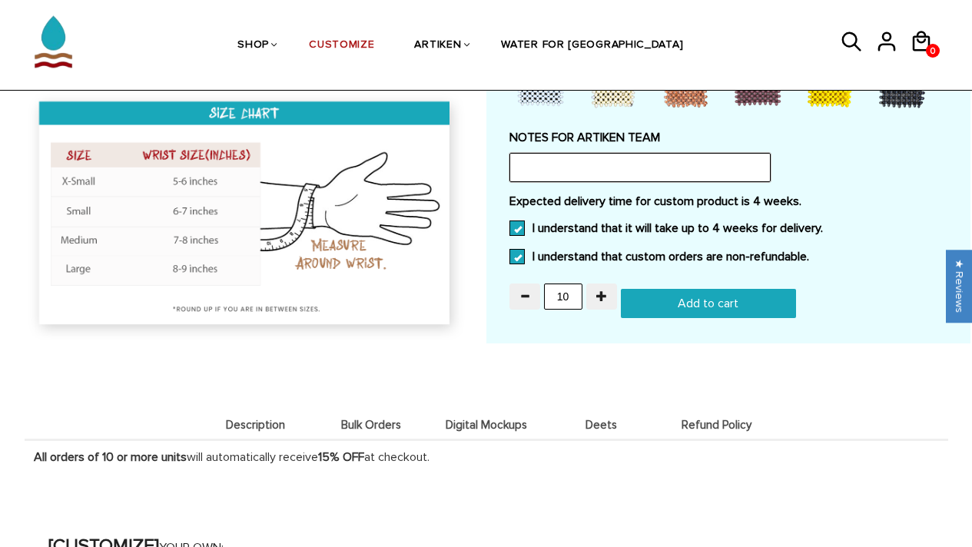
click at [672, 153] on input "text" at bounding box center [639, 167] width 261 height 29
type input "fef"
click at [654, 307] on input "Add to cart" at bounding box center [708, 303] width 175 height 29
type input "Add to cart"
click at [921, 43] on icon at bounding box center [919, 41] width 23 height 37
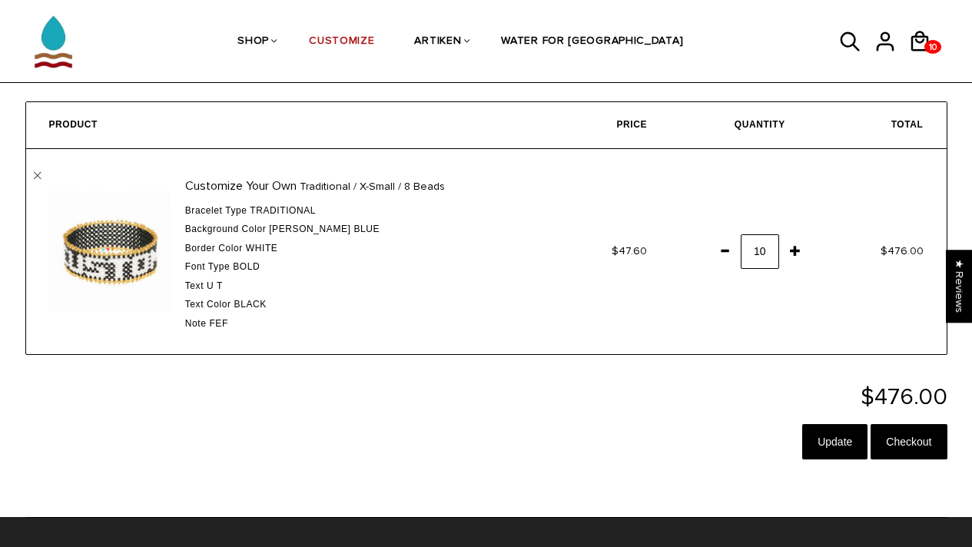
scroll to position [55, 0]
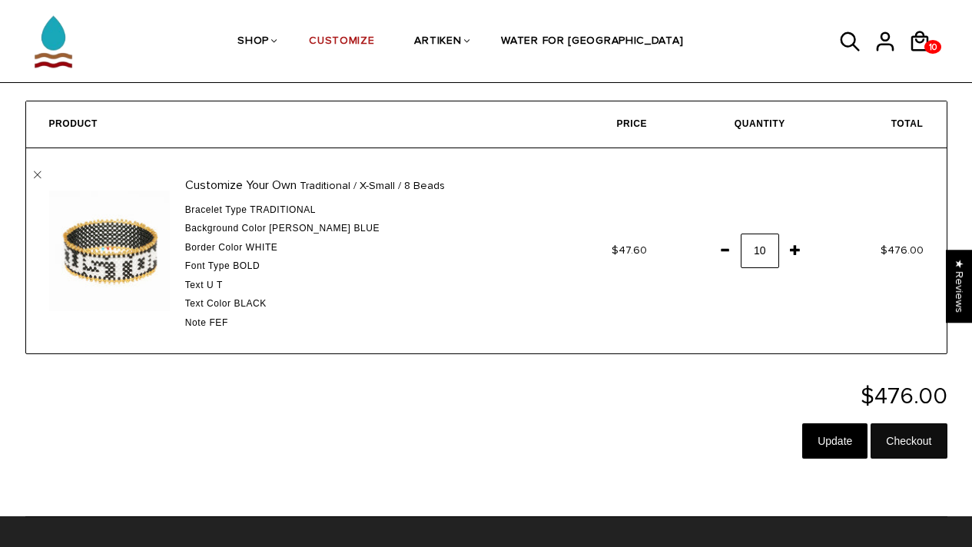
click at [903, 443] on input "Checkout" at bounding box center [909, 440] width 76 height 35
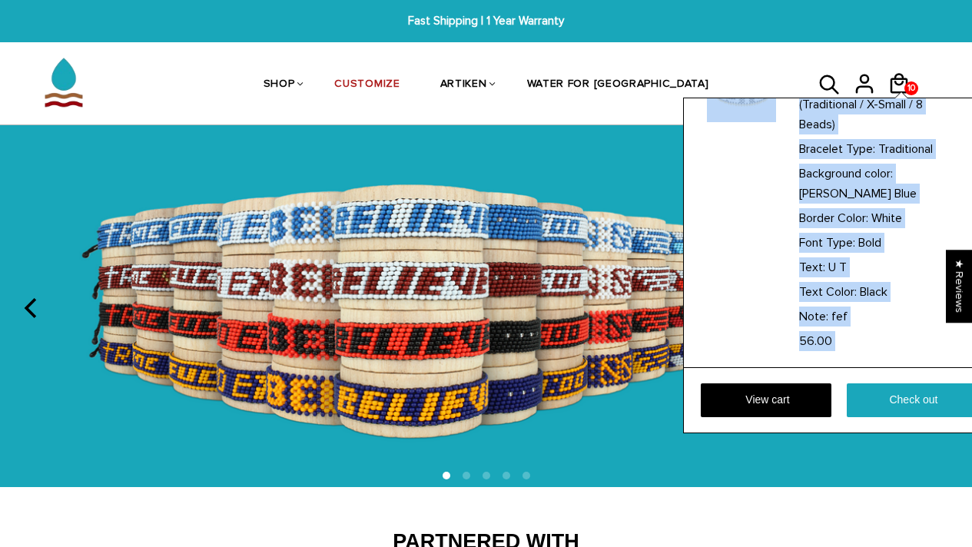
scroll to position [109, 0]
drag, startPoint x: 911, startPoint y: 90, endPoint x: 855, endPoint y: 227, distance: 147.8
click at [855, 229] on div "Qty: 10 Customize Your Own (Traditional / X-Small / 8 Beads) Bracelet Type: Tra…" at bounding box center [840, 266] width 315 height 336
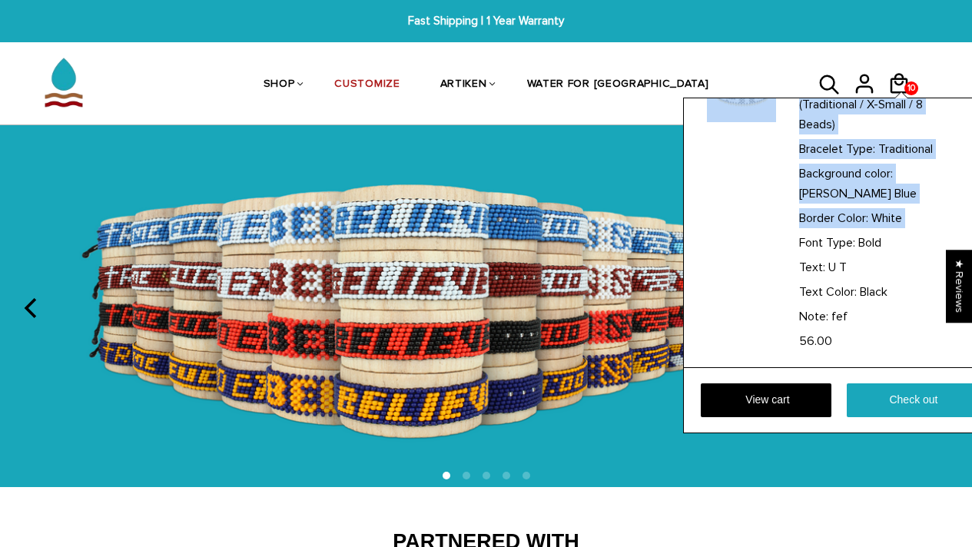
click at [855, 227] on p "Border Color: White" at bounding box center [885, 218] width 173 height 20
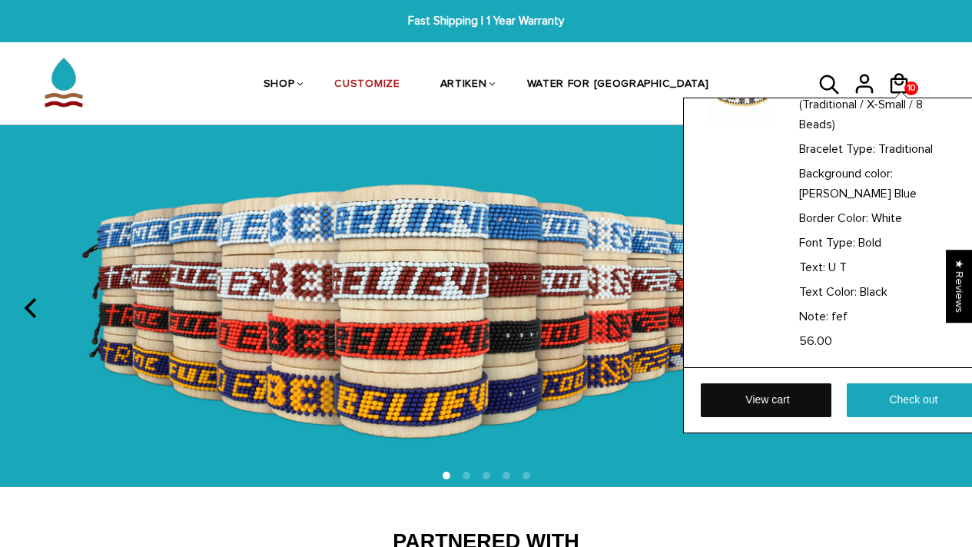
click at [778, 408] on link "View cart" at bounding box center [766, 400] width 131 height 34
